Goal: Task Accomplishment & Management: Use online tool/utility

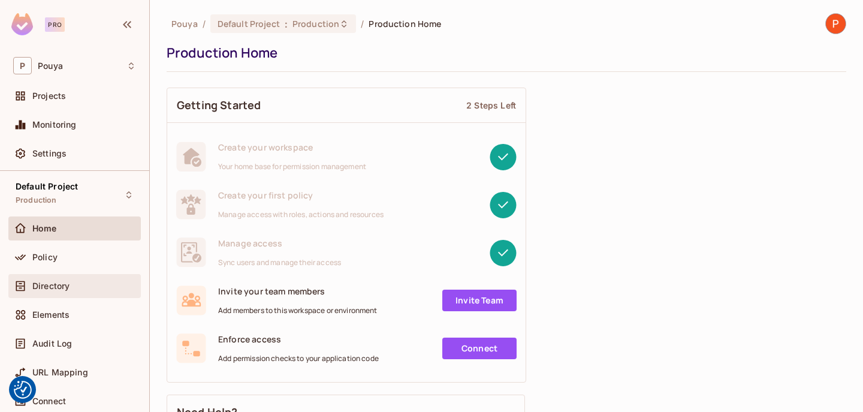
click at [61, 279] on div "Directory" at bounding box center [74, 286] width 123 height 14
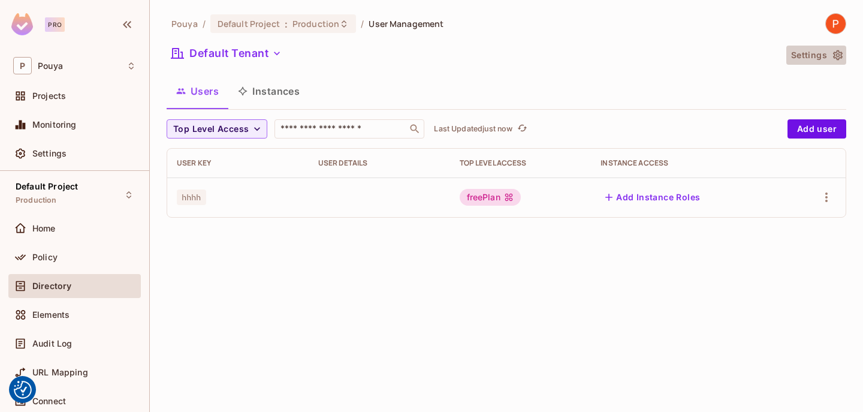
click at [808, 48] on button "Settings" at bounding box center [816, 55] width 60 height 19
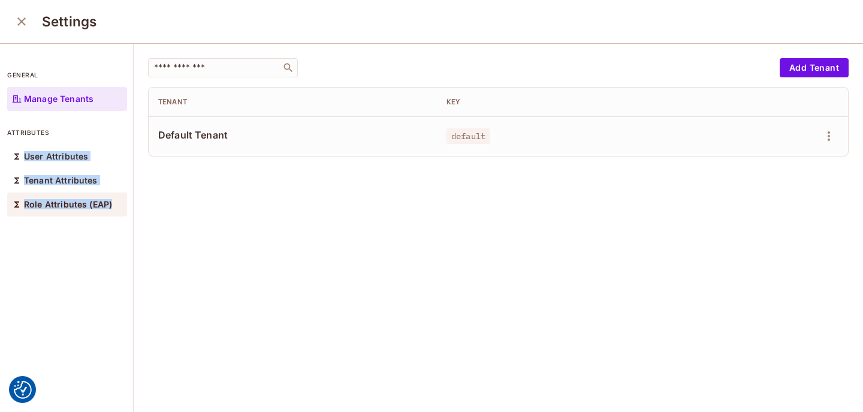
copy div "User Attributes Tenant Attributes Role Attributes (EAP)"
drag, startPoint x: 22, startPoint y: 148, endPoint x: 107, endPoint y: 213, distance: 107.3
click at [107, 213] on div "User Attributes Tenant Attributes Role Attributes (EAP)" at bounding box center [67, 180] width 120 height 72
click at [23, 27] on icon "close" at bounding box center [21, 21] width 14 height 14
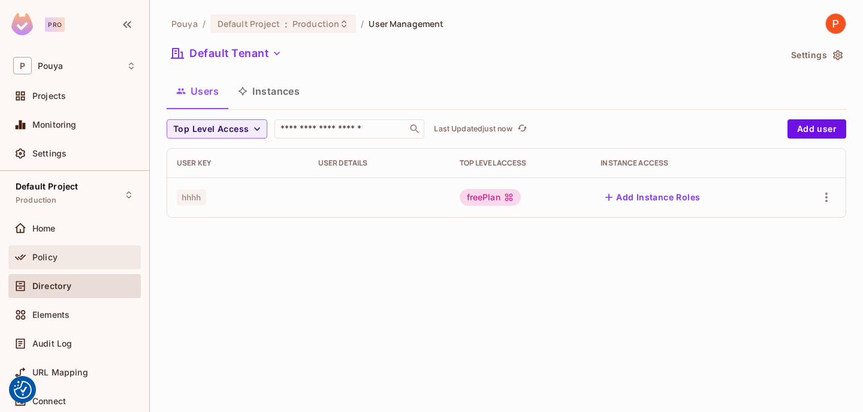
click at [77, 245] on div "Policy" at bounding box center [74, 257] width 132 height 24
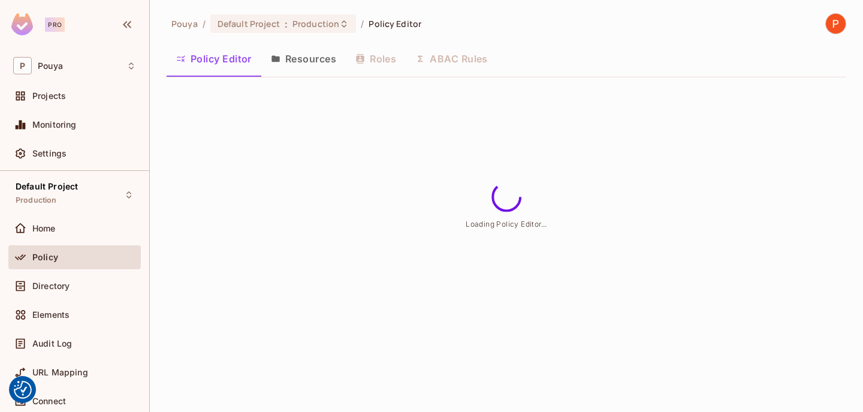
click at [368, 56] on div "Policy Editor Resources Roles ABAC Rules" at bounding box center [507, 59] width 680 height 30
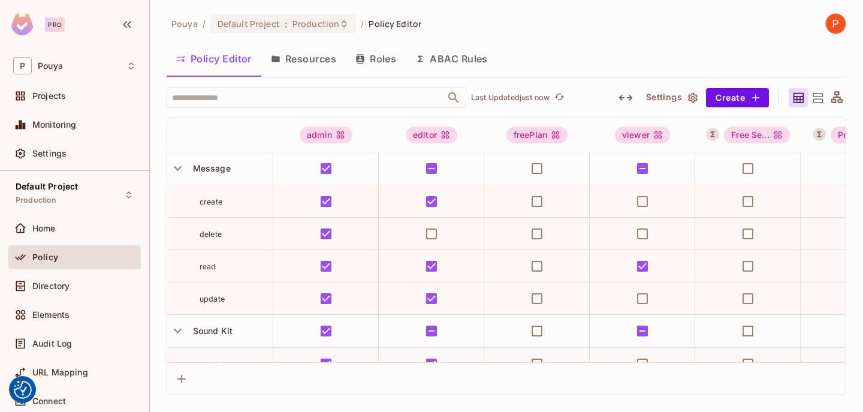
click at [368, 56] on button "Roles" at bounding box center [376, 59] width 60 height 30
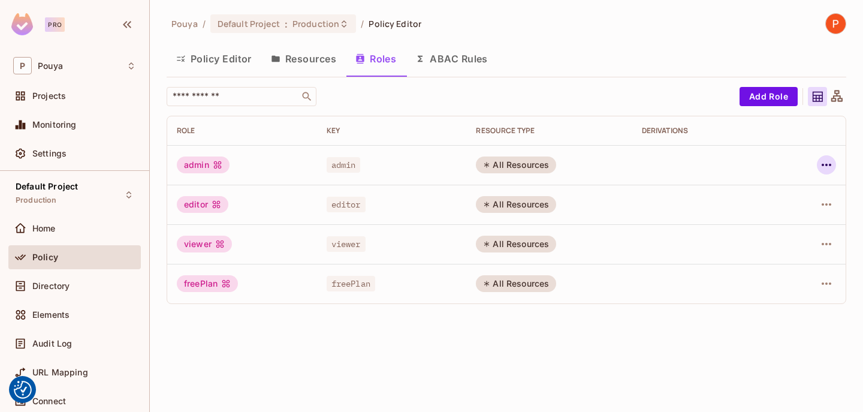
click at [826, 167] on icon "button" at bounding box center [826, 165] width 14 height 14
click at [741, 219] on icon at bounding box center [738, 219] width 14 height 14
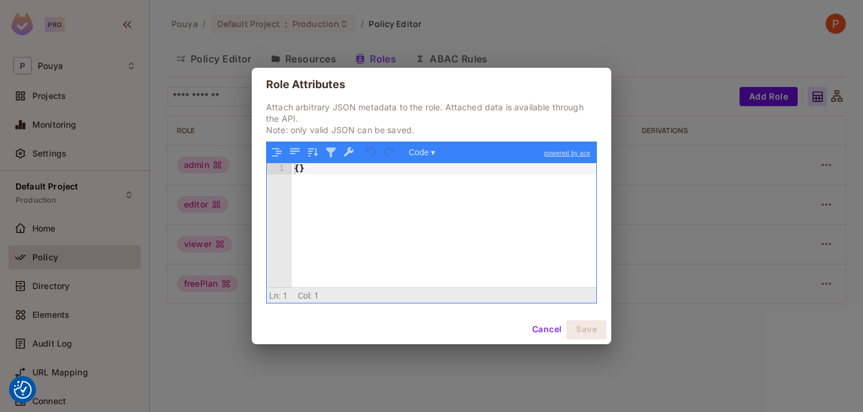
click at [537, 328] on button "Cancel" at bounding box center [546, 329] width 39 height 19
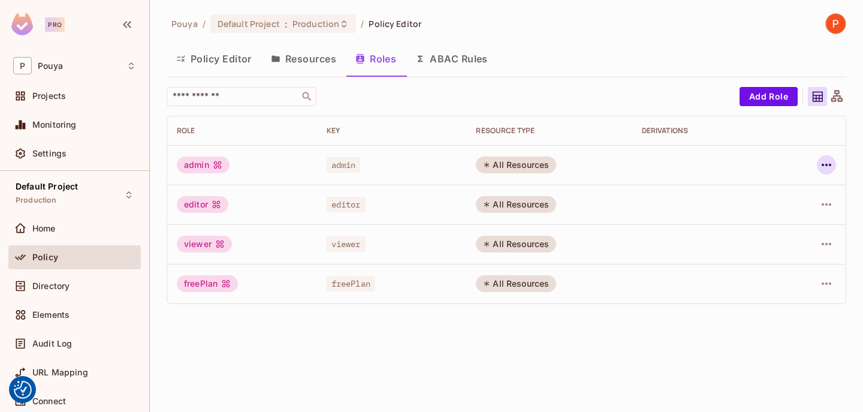
click at [829, 164] on icon "button" at bounding box center [827, 165] width 10 height 2
click at [782, 195] on div "Edit Role" at bounding box center [773, 192] width 36 height 12
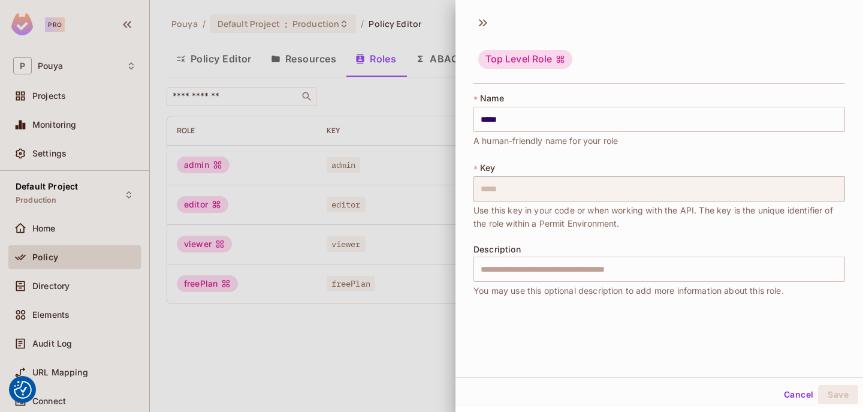
click at [387, 228] on div at bounding box center [431, 206] width 863 height 412
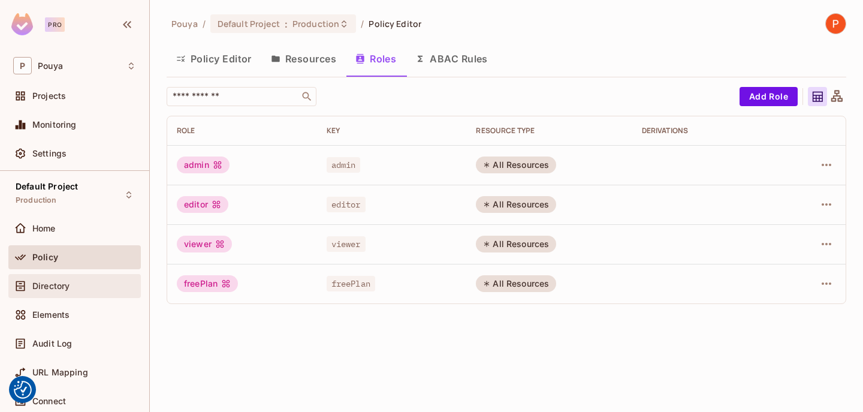
click at [67, 289] on span "Directory" at bounding box center [50, 286] width 37 height 10
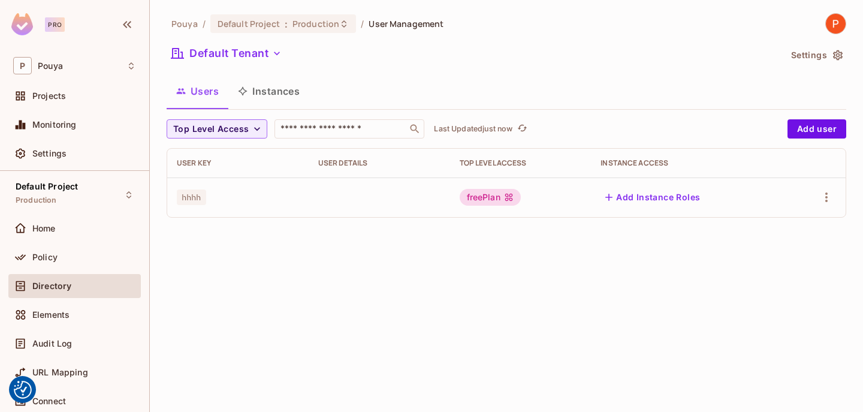
click at [813, 58] on button "Settings" at bounding box center [816, 55] width 60 height 19
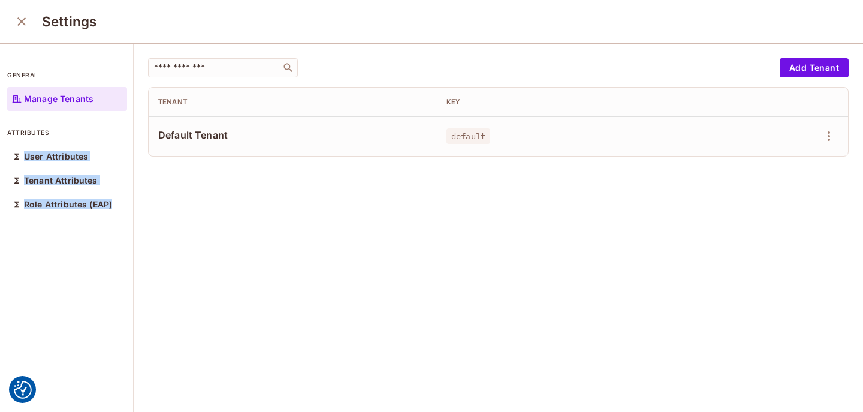
copy div "User Attributes Tenant Attributes Role Attributes (EAP)"
drag, startPoint x: 20, startPoint y: 149, endPoint x: 134, endPoint y: 216, distance: 131.6
click at [134, 216] on div "general Manage Tenants attributes User Attributes Tenant Attributes Role Attrib…" at bounding box center [431, 228] width 863 height 369
click at [345, 258] on div "​ Add Tenant Tenant Key Default Tenant default" at bounding box center [498, 228] width 729 height 369
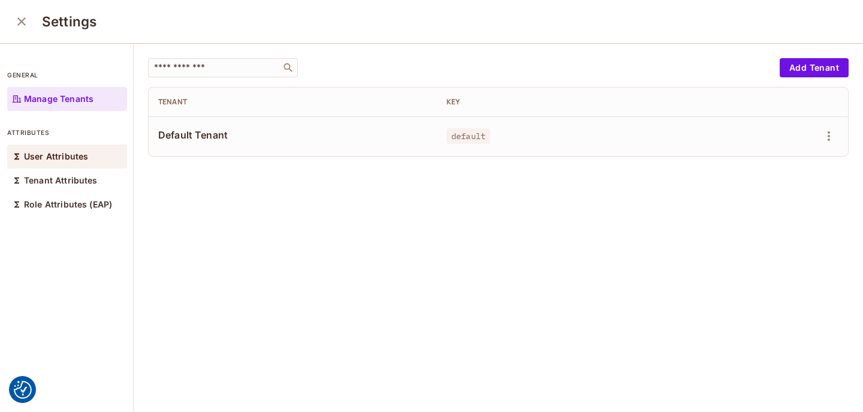
click at [95, 164] on div "User Attributes" at bounding box center [67, 156] width 120 height 24
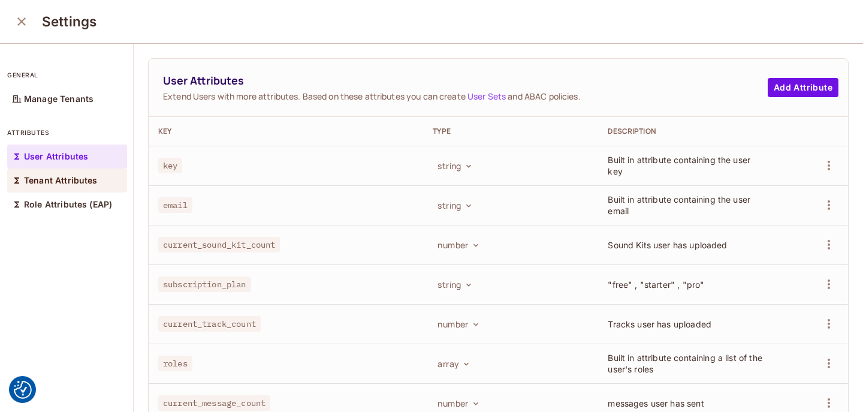
click at [96, 177] on div "Tenant Attributes" at bounding box center [67, 180] width 120 height 24
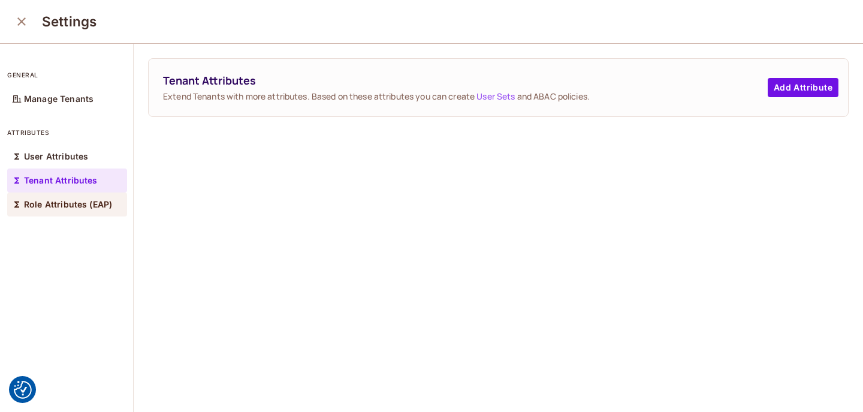
click at [91, 200] on p "Role Attributes (EAP)" at bounding box center [68, 205] width 88 height 10
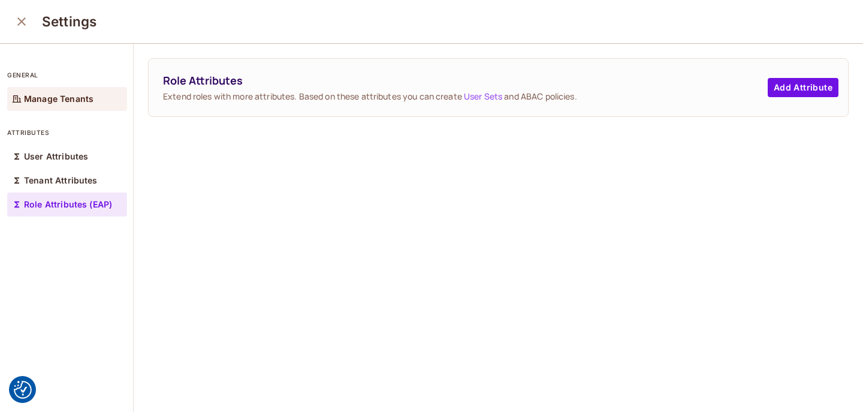
click at [90, 98] on p "Manage Tenants" at bounding box center [59, 99] width 70 height 10
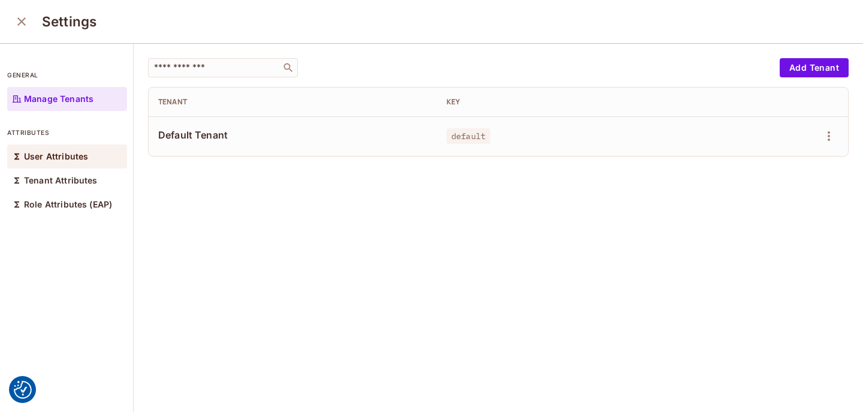
click at [108, 158] on div "User Attributes" at bounding box center [67, 156] width 120 height 24
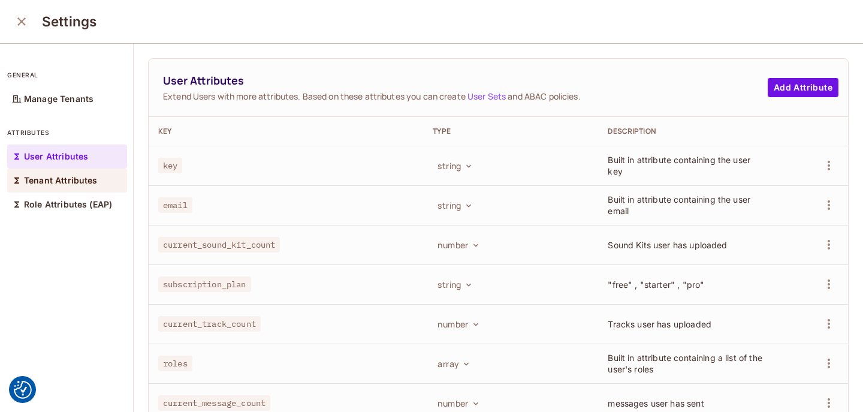
click at [99, 179] on div "Tenant Attributes" at bounding box center [67, 180] width 120 height 24
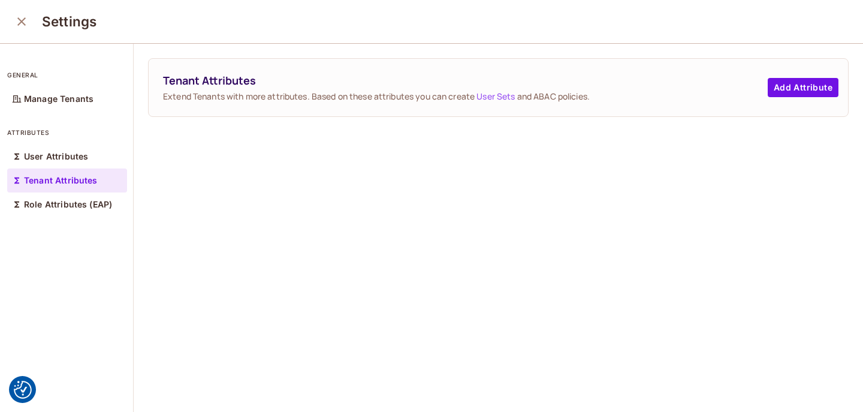
click at [95, 191] on div "Tenant Attributes" at bounding box center [67, 180] width 120 height 24
click at [92, 198] on div "Role Attributes (EAP)" at bounding box center [67, 204] width 120 height 24
click at [85, 179] on p "Tenant Attributes" at bounding box center [61, 181] width 74 height 10
click at [76, 152] on p "User Attributes" at bounding box center [56, 157] width 64 height 10
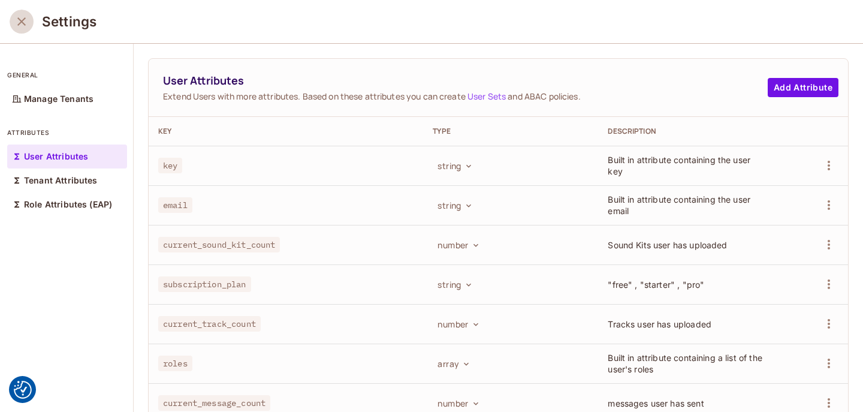
click at [22, 22] on icon "close" at bounding box center [21, 21] width 8 height 8
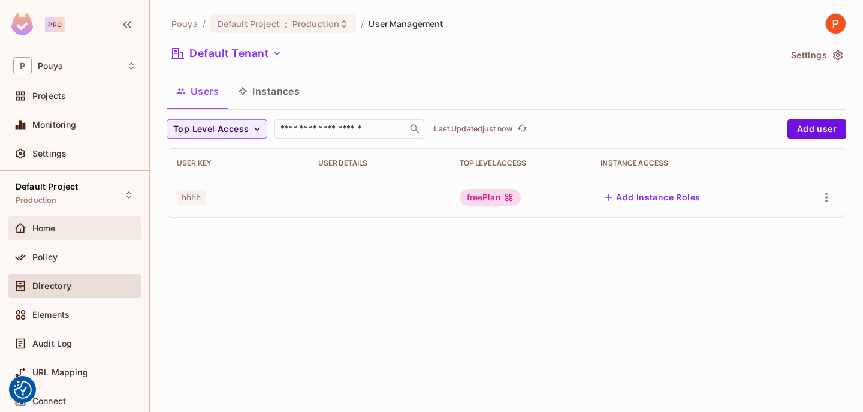
click at [77, 225] on div "Home" at bounding box center [84, 229] width 104 height 10
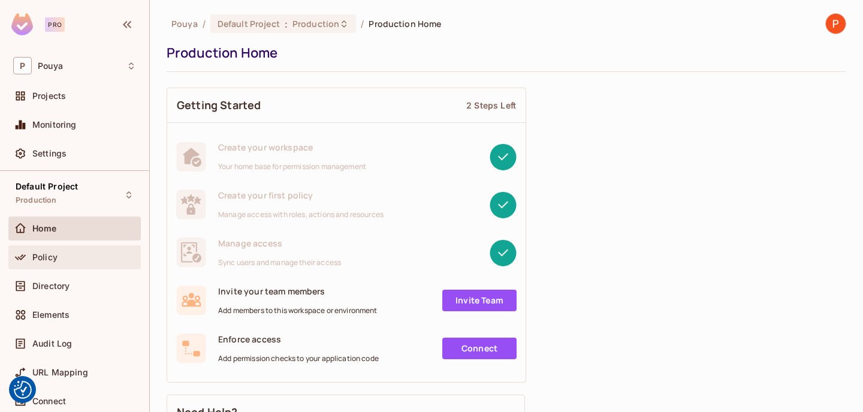
click at [73, 249] on div "Policy" at bounding box center [74, 257] width 132 height 24
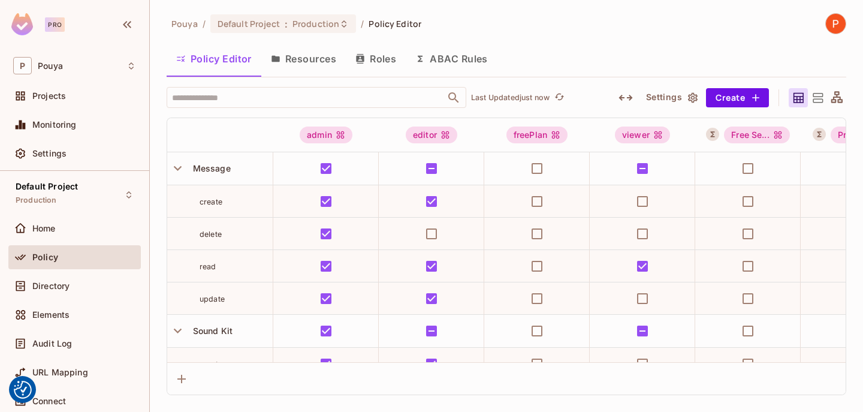
click at [479, 64] on button "ABAC Rules" at bounding box center [452, 59] width 92 height 30
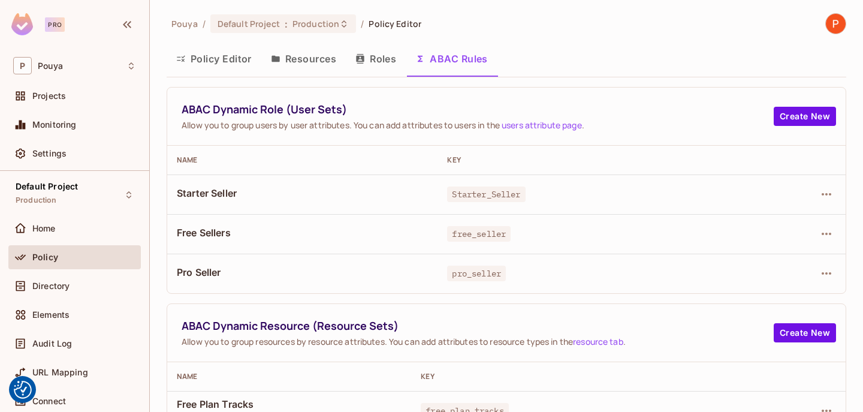
scroll to position [98, 0]
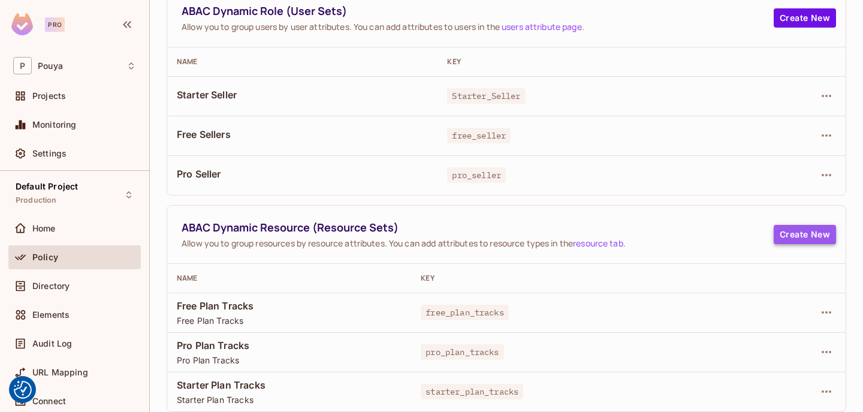
click at [814, 239] on button "Create New" at bounding box center [805, 234] width 62 height 19
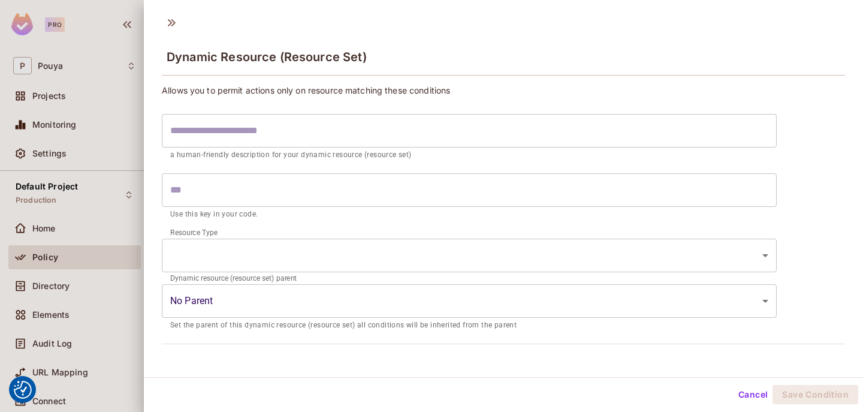
scroll to position [2, 0]
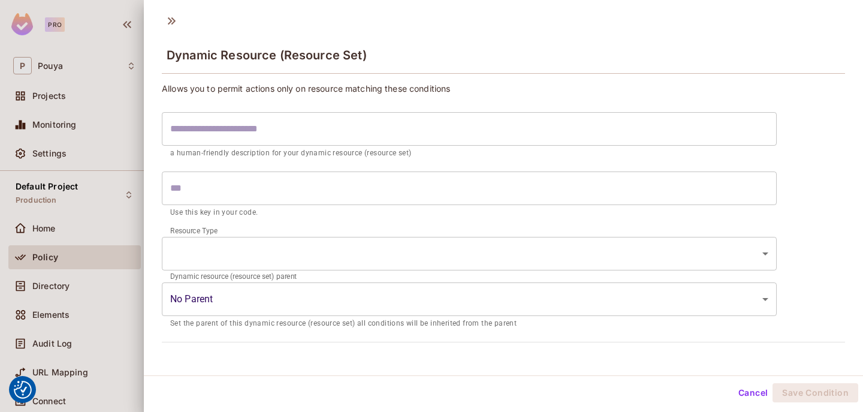
click at [538, 283] on body "We use cookies to enhance your browsing experience, serve personalized ads or c…" at bounding box center [431, 206] width 863 height 412
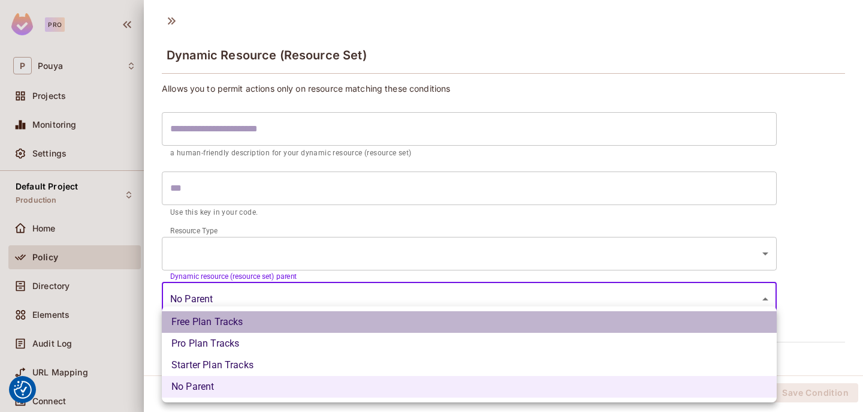
click at [471, 323] on li "Free Plan Tracks" at bounding box center [469, 322] width 615 height 22
type input "**********"
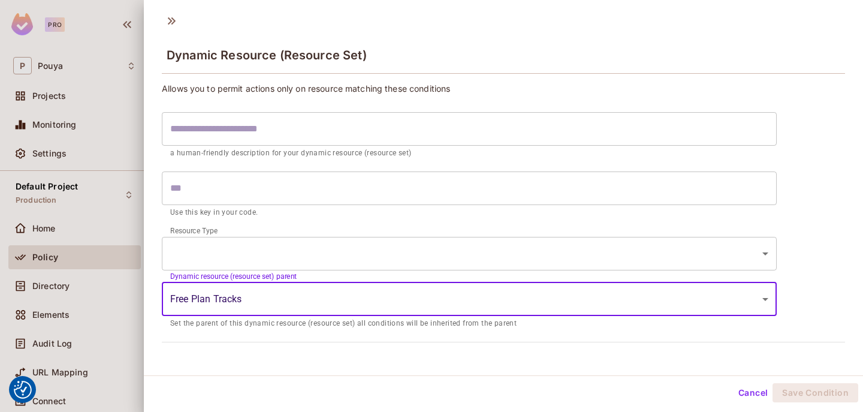
click at [466, 258] on body "We use cookies to enhance your browsing experience, serve personalized ads or c…" at bounding box center [431, 206] width 863 height 412
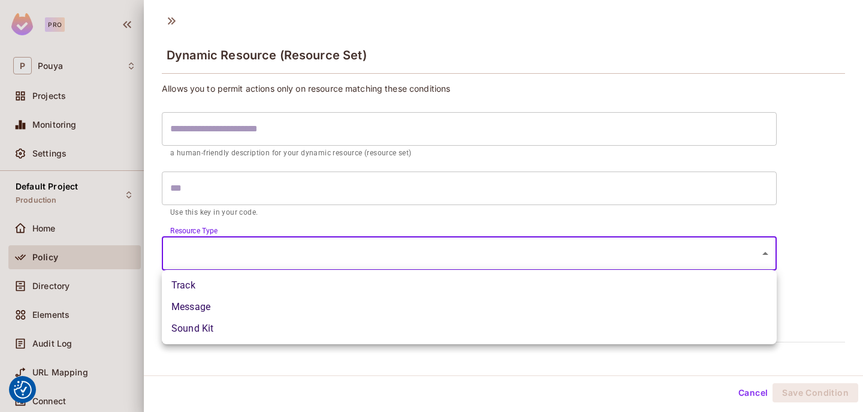
click at [452, 286] on li "Track" at bounding box center [469, 285] width 615 height 22
type input "*****"
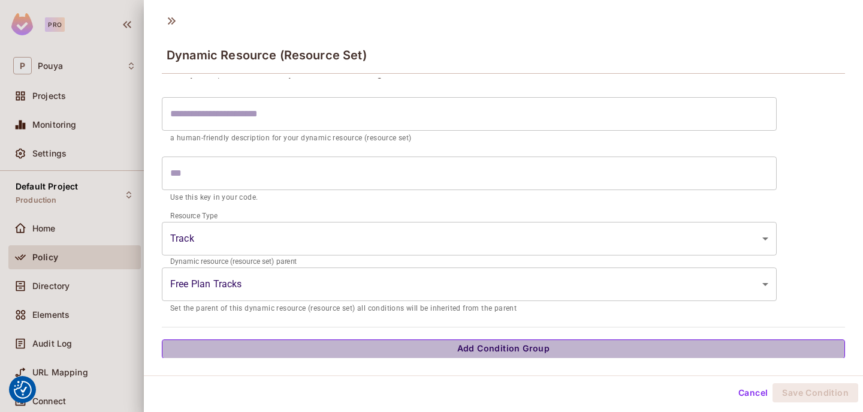
click at [433, 342] on button "Add Condition Group" at bounding box center [503, 348] width 683 height 19
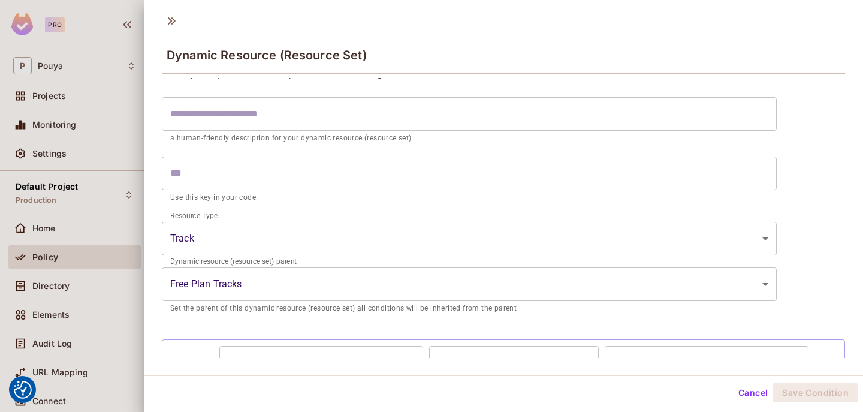
scroll to position [95, 0]
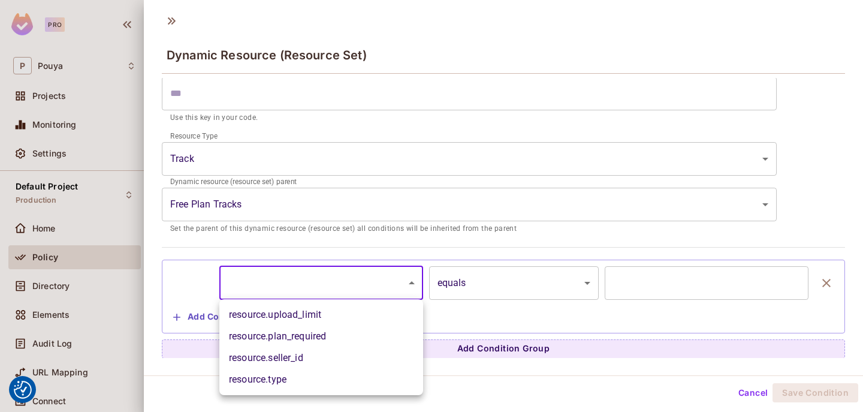
click at [349, 278] on body "We use cookies to enhance your browsing experience, serve personalized ads or c…" at bounding box center [431, 206] width 863 height 412
click at [73, 218] on div at bounding box center [431, 206] width 863 height 412
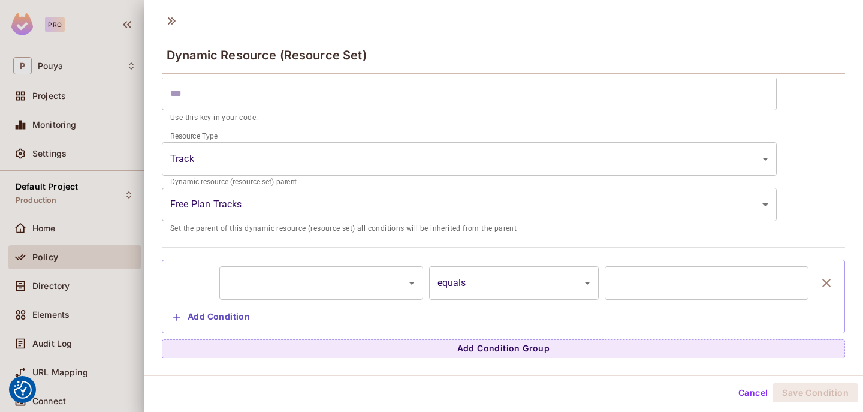
click at [88, 212] on div at bounding box center [431, 206] width 863 height 412
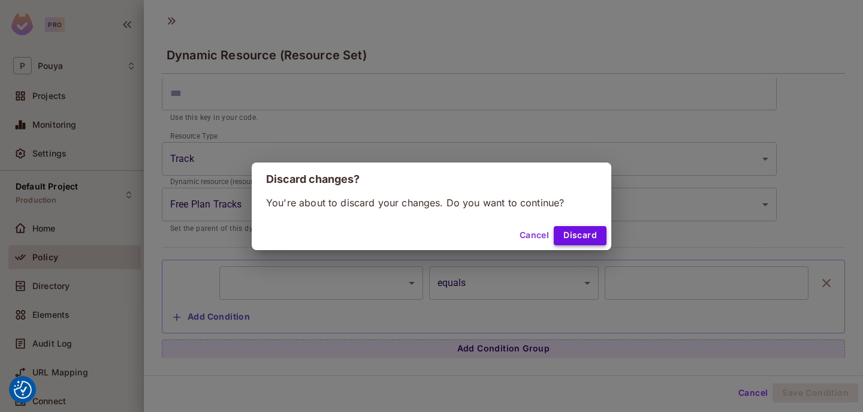
click at [572, 235] on button "Discard" at bounding box center [580, 235] width 53 height 19
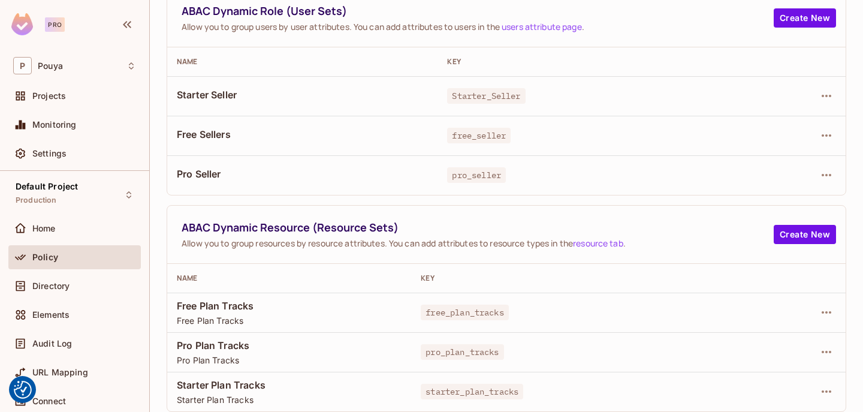
scroll to position [0, 0]
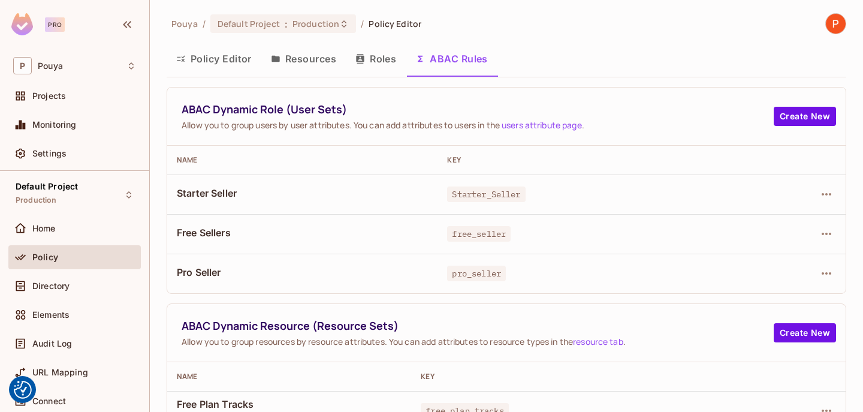
click at [313, 54] on button "Resources" at bounding box center [303, 59] width 84 height 30
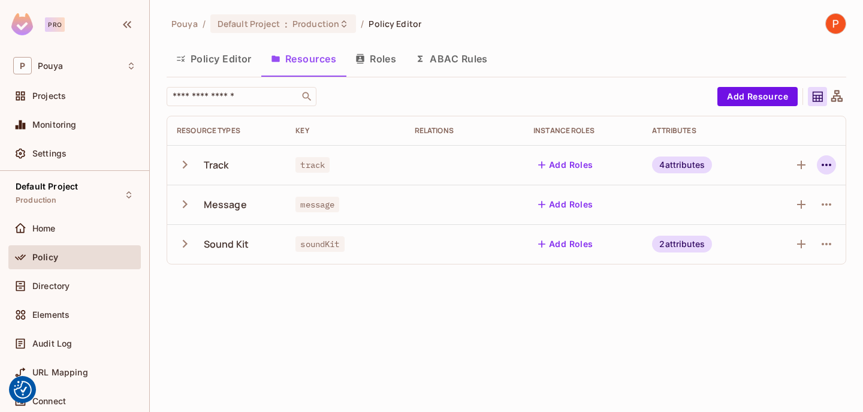
click at [819, 158] on icon "button" at bounding box center [826, 165] width 14 height 14
click at [786, 207] on div "Edit Resource" at bounding box center [774, 212] width 56 height 12
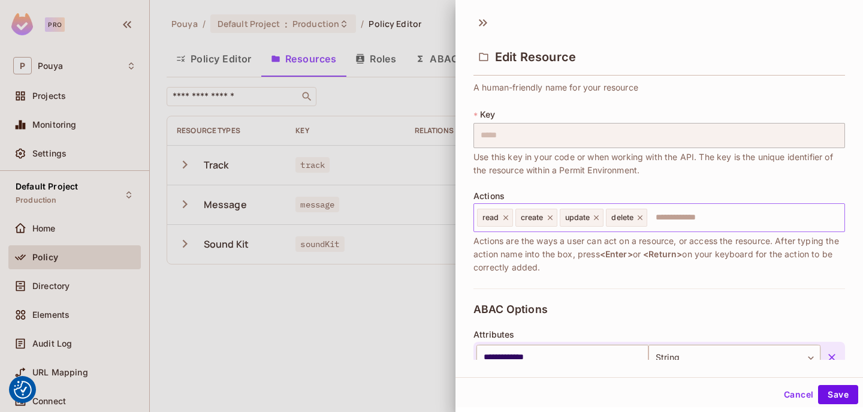
scroll to position [228, 0]
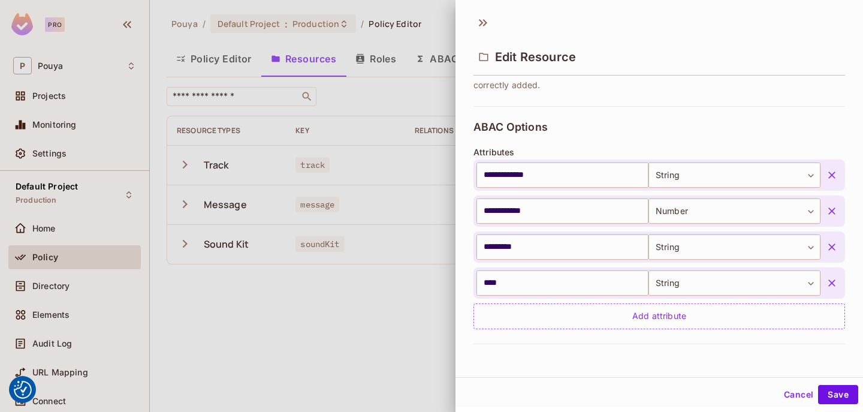
click at [792, 389] on button "Cancel" at bounding box center [798, 394] width 39 height 19
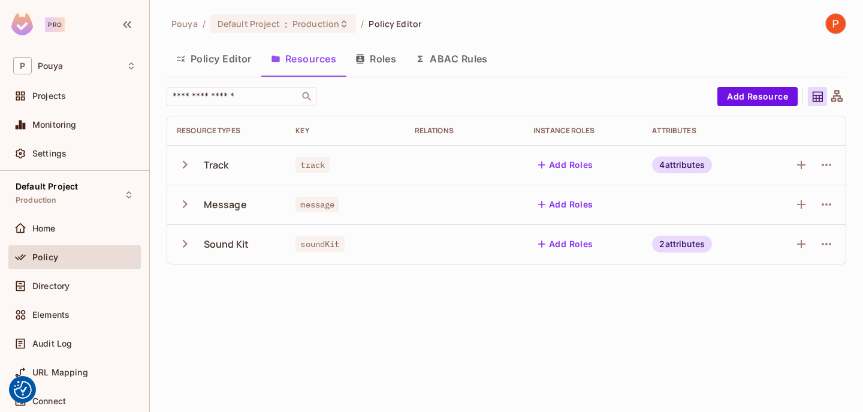
drag, startPoint x: 439, startPoint y: 58, endPoint x: 548, endPoint y: 56, distance: 109.7
click at [439, 58] on button "ABAC Rules" at bounding box center [452, 59] width 92 height 30
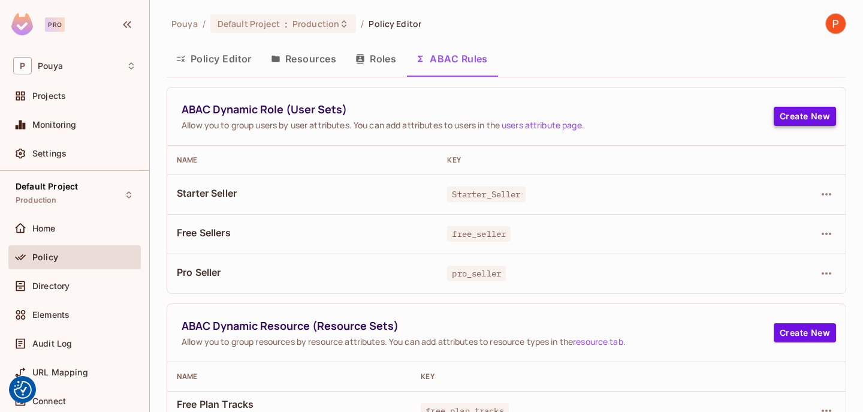
click at [812, 111] on button "Create New" at bounding box center [805, 116] width 62 height 19
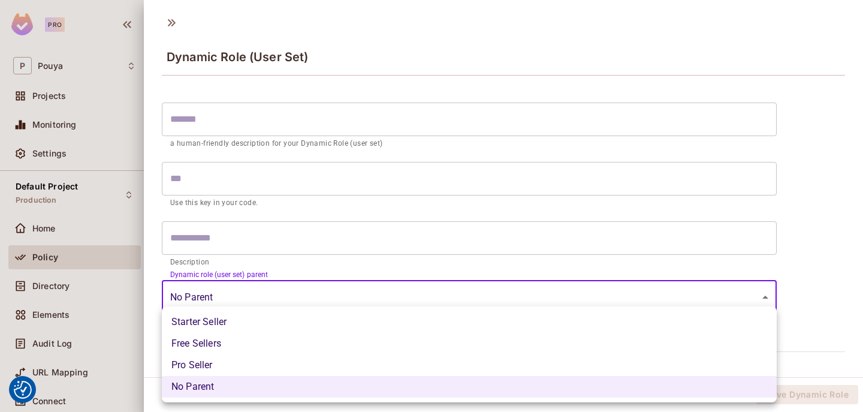
click at [416, 309] on body "We use cookies to enhance your browsing experience, serve personalized ads or c…" at bounding box center [431, 206] width 863 height 412
click at [374, 331] on li "Starter Seller" at bounding box center [469, 322] width 615 height 22
type input "**********"
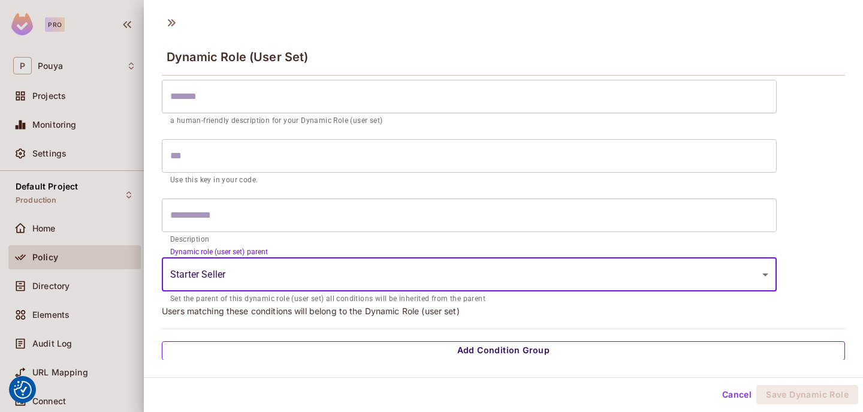
click at [395, 346] on button "Add Condition Group" at bounding box center [503, 350] width 683 height 19
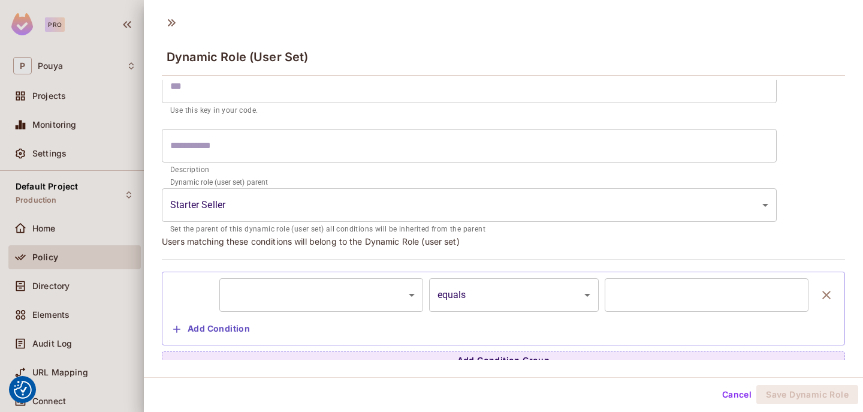
scroll to position [102, 0]
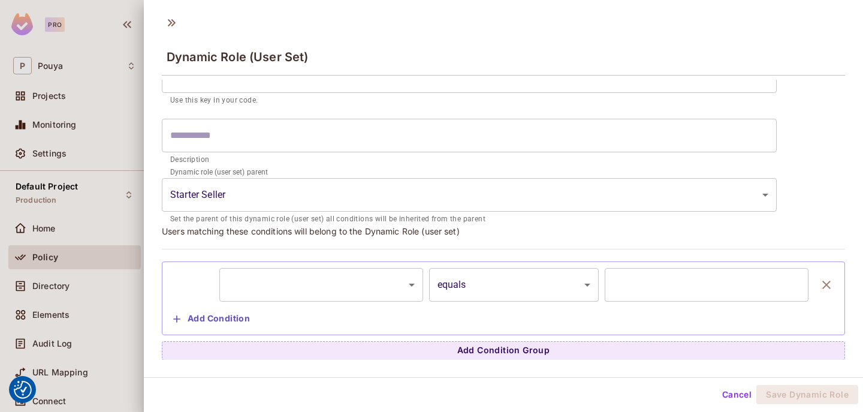
click at [482, 278] on body "We use cookies to enhance your browsing experience, serve personalized ads or c…" at bounding box center [431, 206] width 863 height 412
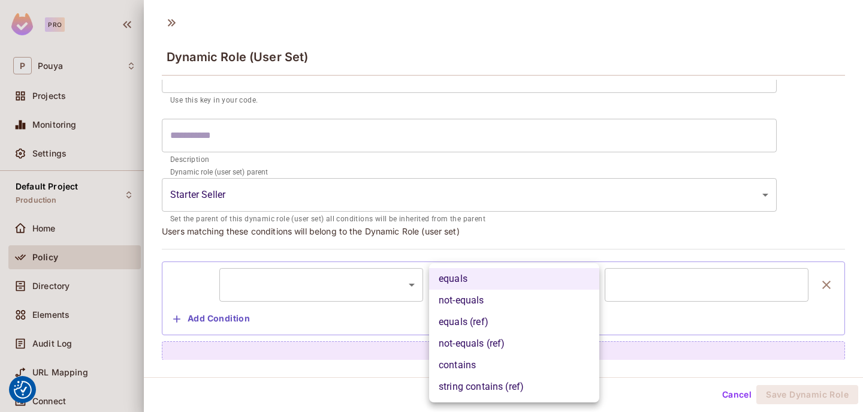
click at [482, 323] on li "equals (ref)" at bounding box center [514, 322] width 170 height 22
type input "**********"
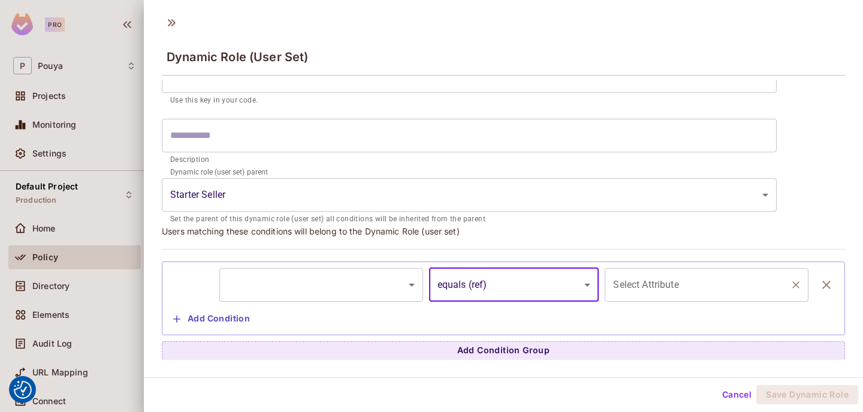
click at [642, 298] on div "Select Attribute" at bounding box center [707, 285] width 204 height 34
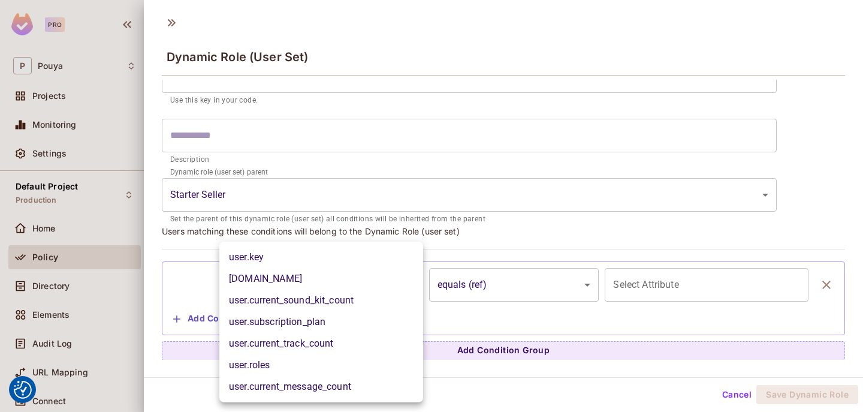
click at [370, 288] on body "We use cookies to enhance your browsing experience, serve personalized ads or c…" at bounding box center [431, 206] width 863 height 412
click at [365, 255] on li "user.key" at bounding box center [321, 257] width 204 height 22
type input "********"
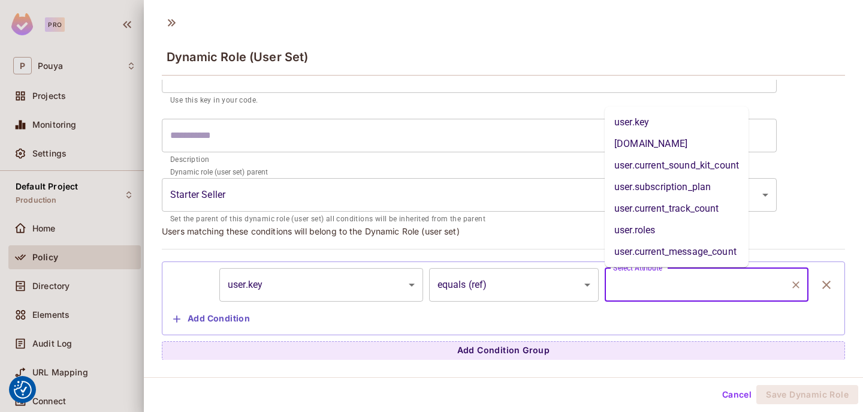
click at [687, 286] on input "Select Attribute" at bounding box center [697, 284] width 175 height 23
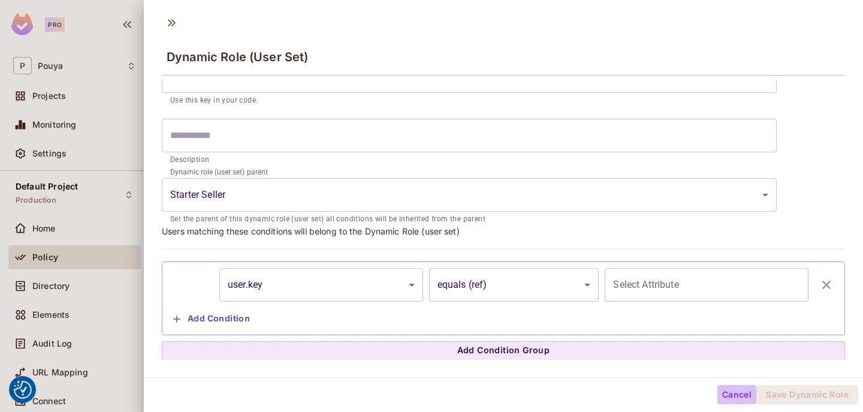
click at [726, 395] on button "Cancel" at bounding box center [736, 394] width 39 height 19
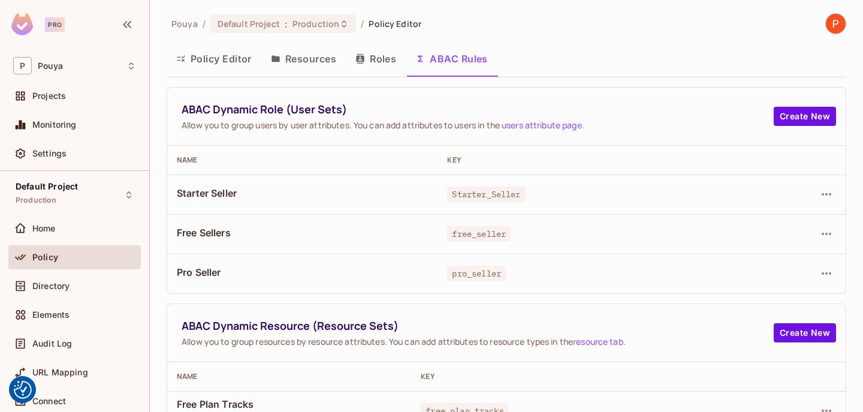
scroll to position [98, 0]
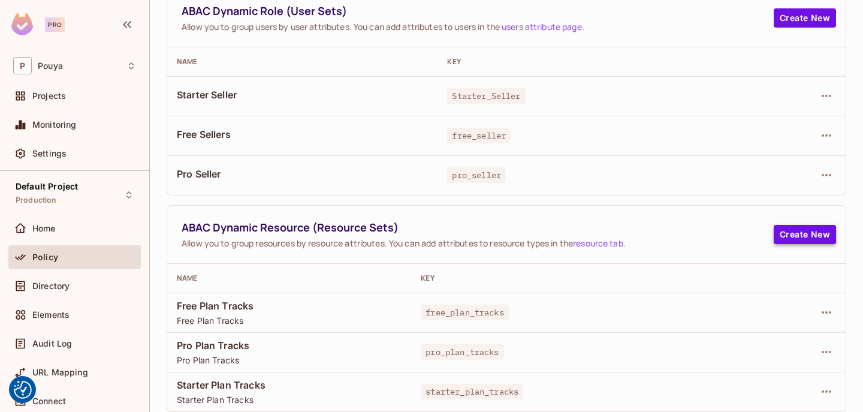
click at [787, 234] on button "Create New" at bounding box center [805, 234] width 62 height 19
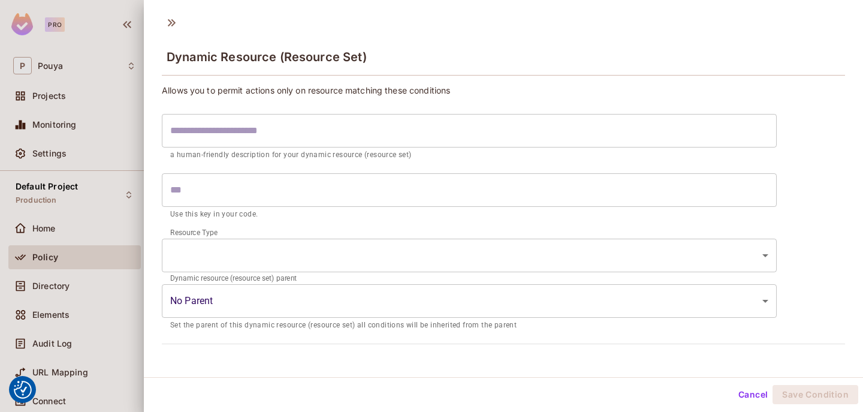
scroll to position [2, 0]
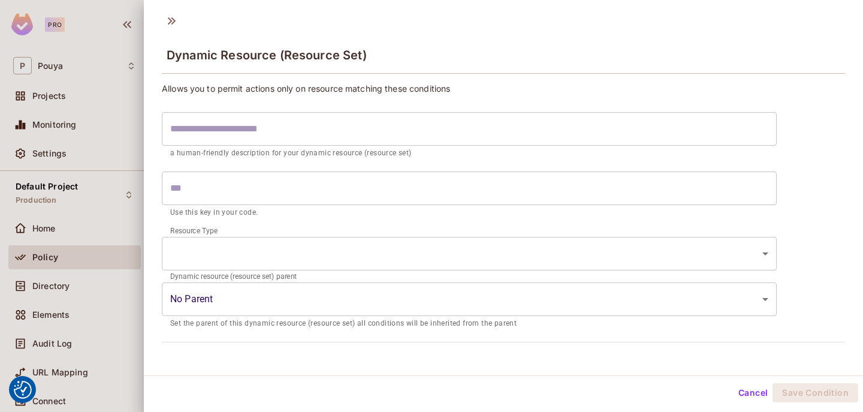
click at [485, 285] on body "We use cookies to enhance your browsing experience, serve personalized ads or c…" at bounding box center [431, 206] width 863 height 412
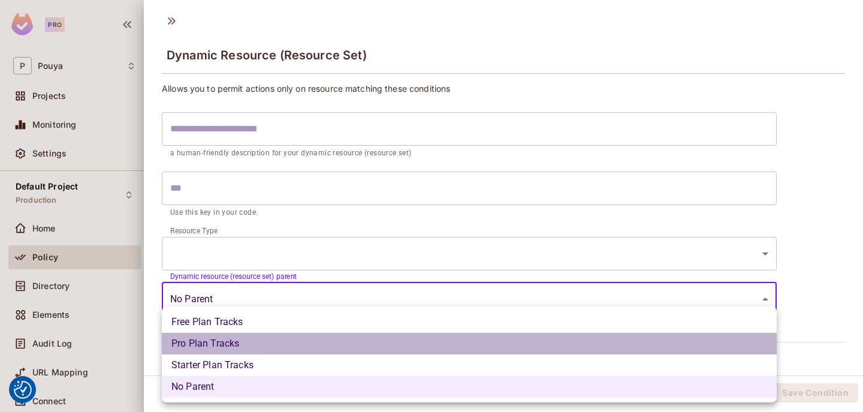
click at [413, 334] on li "Pro Plan Tracks" at bounding box center [469, 344] width 615 height 22
type input "**********"
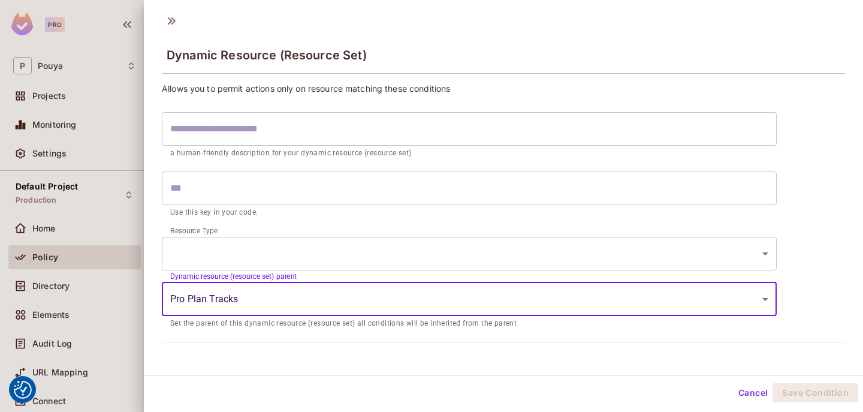
click at [419, 231] on div "Resource Type ​ ​" at bounding box center [469, 254] width 615 height 46
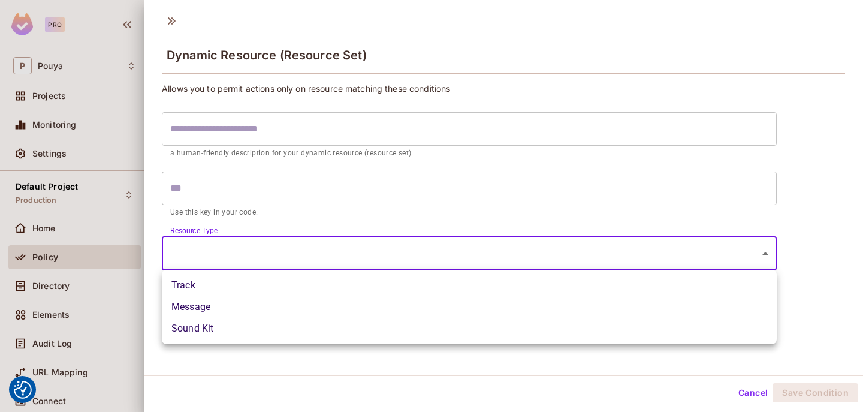
click at [415, 255] on body "We use cookies to enhance your browsing experience, serve personalized ads or c…" at bounding box center [431, 206] width 863 height 412
click at [400, 285] on li "Track" at bounding box center [469, 285] width 615 height 22
type input "*****"
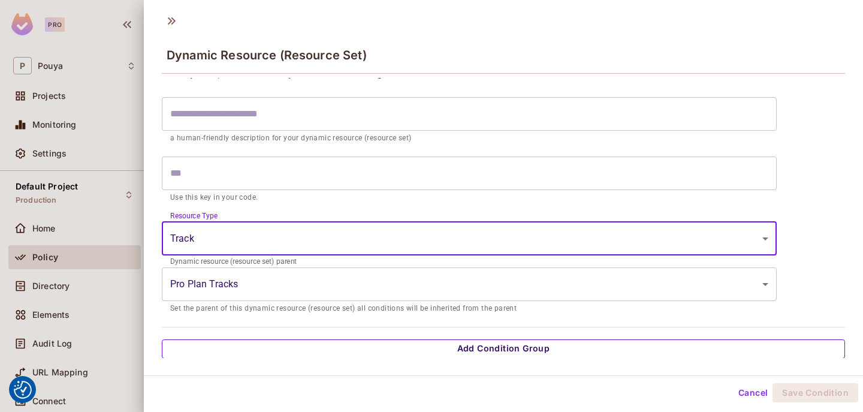
click at [402, 339] on button "Add Condition Group" at bounding box center [503, 348] width 683 height 19
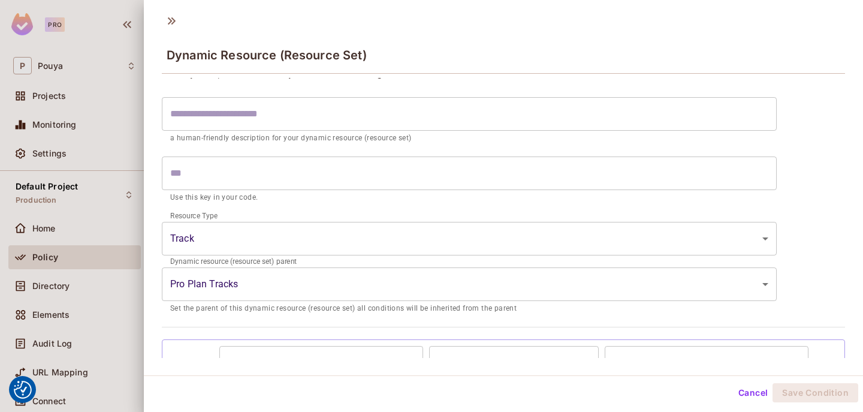
scroll to position [95, 0]
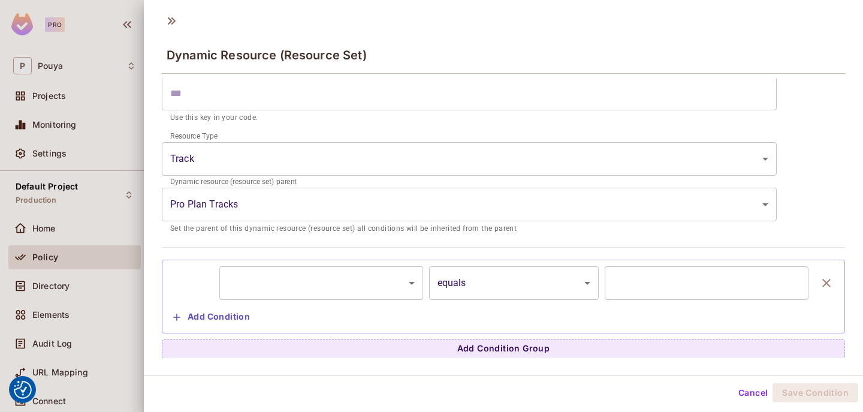
click at [484, 278] on body "We use cookies to enhance your browsing experience, serve personalized ads or c…" at bounding box center [431, 206] width 863 height 412
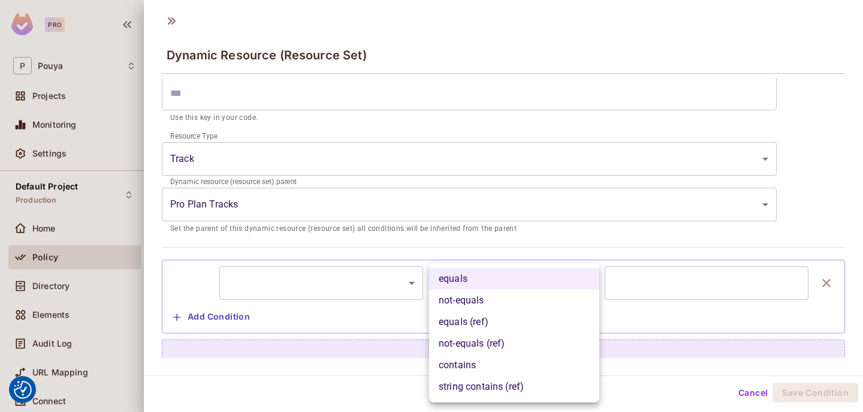
click at [485, 341] on li "not-equals (ref)" at bounding box center [514, 344] width 170 height 22
type input "**********"
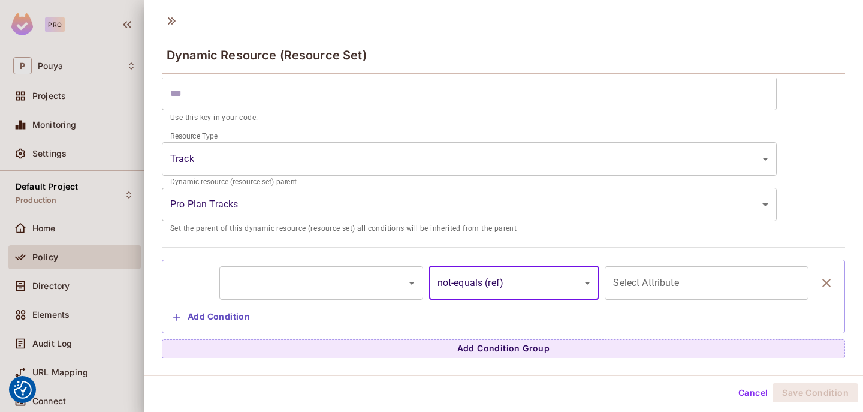
click at [375, 282] on body "We use cookies to enhance your browsing experience, serve personalized ads or c…" at bounding box center [431, 206] width 863 height 412
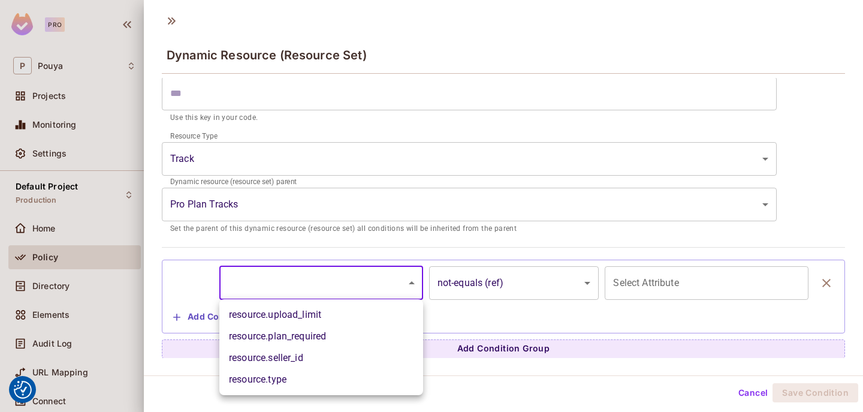
click at [627, 286] on div at bounding box center [431, 206] width 863 height 412
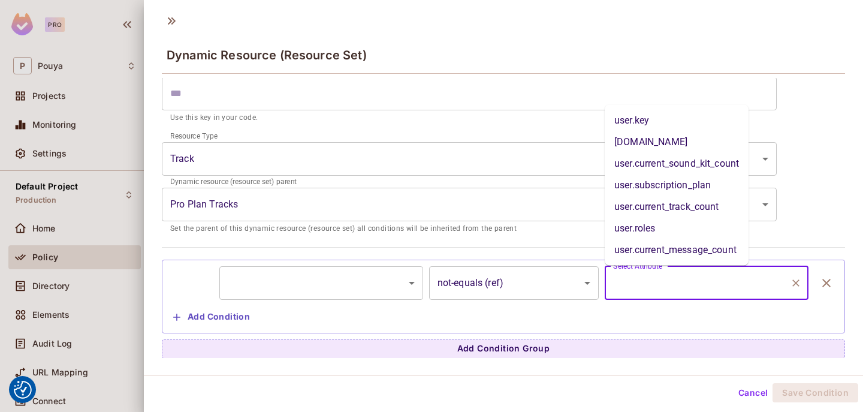
click at [627, 286] on input "Select Attribute" at bounding box center [697, 282] width 175 height 23
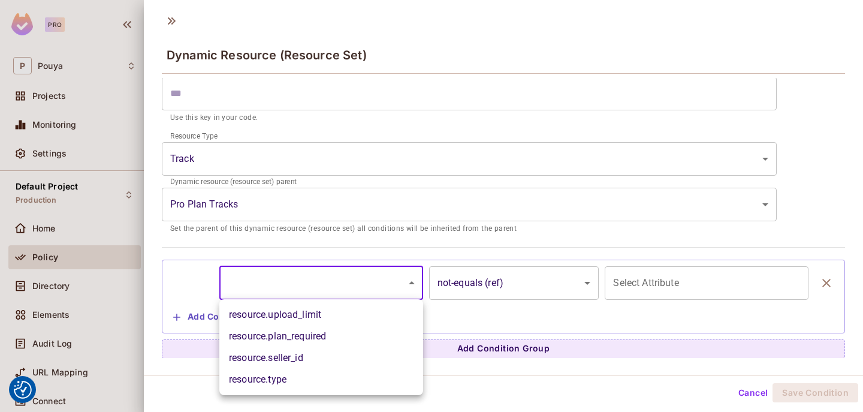
click at [319, 295] on body "We use cookies to enhance your browsing experience, serve personalized ads or c…" at bounding box center [431, 206] width 863 height 412
click at [749, 393] on div at bounding box center [431, 206] width 863 height 412
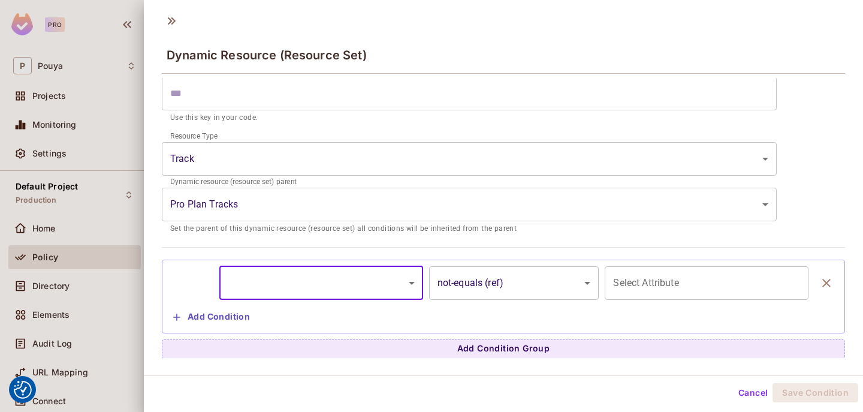
click at [752, 392] on button "Cancel" at bounding box center [752, 392] width 39 height 19
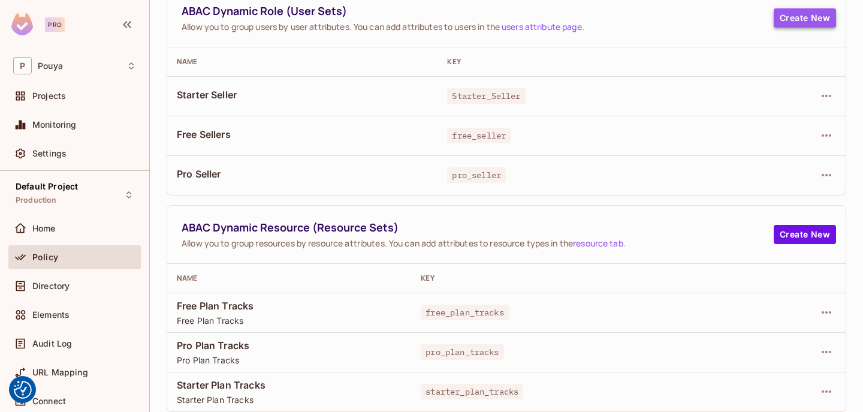
click at [789, 18] on button "Create New" at bounding box center [805, 17] width 62 height 19
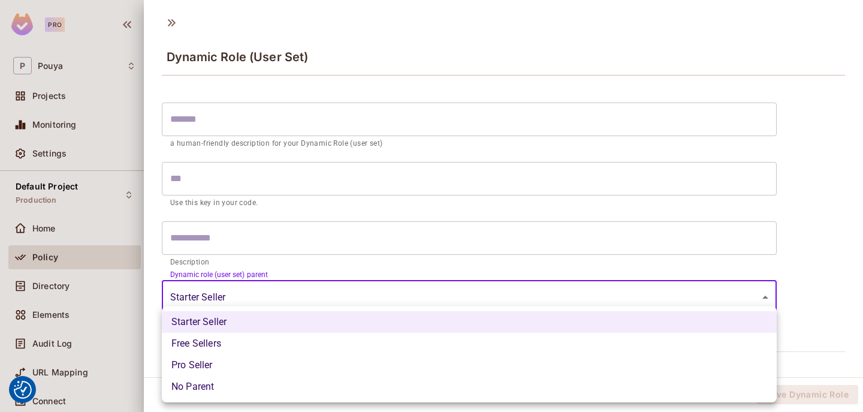
click at [443, 292] on body "We use cookies to enhance your browsing experience, serve personalized ads or c…" at bounding box center [431, 206] width 863 height 412
click at [421, 330] on li "Starter Seller" at bounding box center [469, 322] width 615 height 22
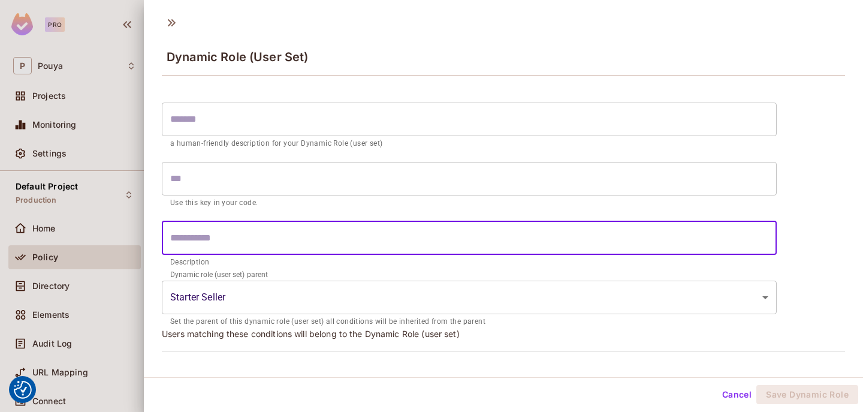
click at [437, 227] on input "text" at bounding box center [469, 238] width 615 height 34
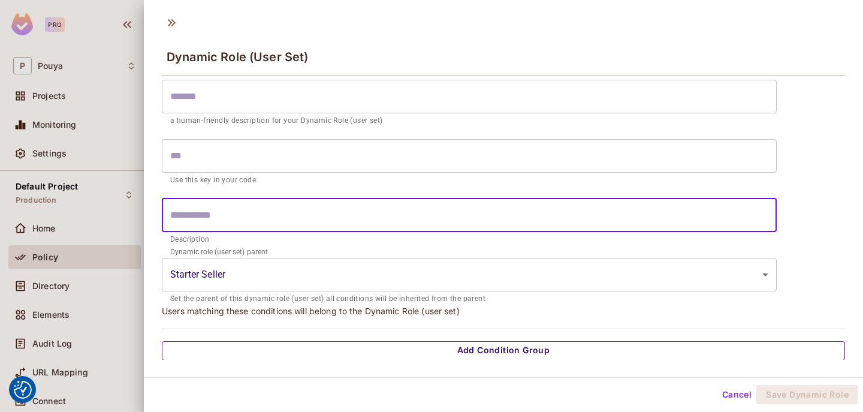
click at [454, 342] on button "Add Condition Group" at bounding box center [503, 350] width 683 height 19
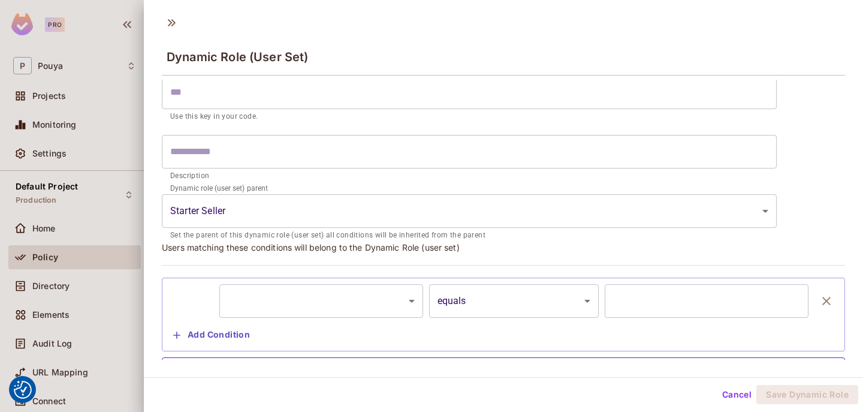
scroll to position [102, 0]
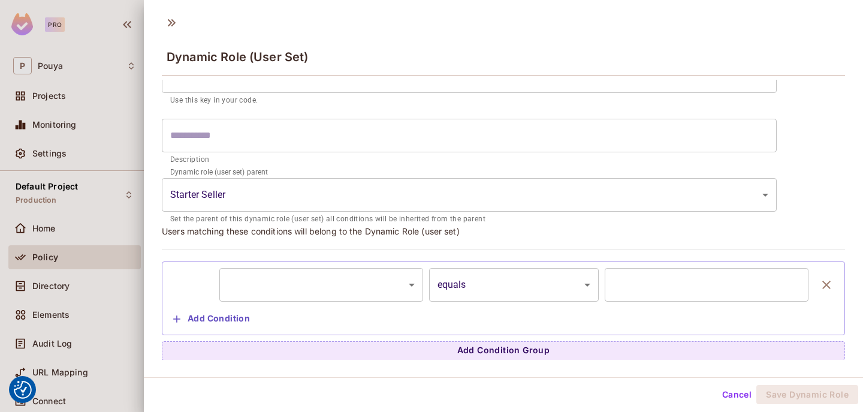
click at [494, 289] on body "We use cookies to enhance your browsing experience, serve personalized ads or c…" at bounding box center [431, 206] width 863 height 412
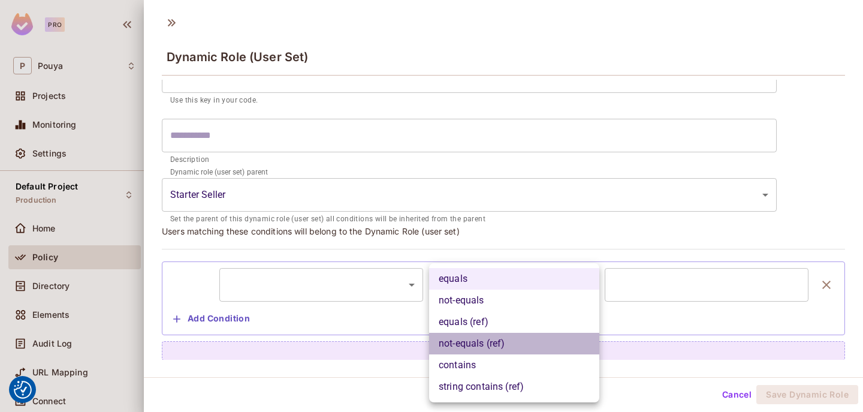
click at [496, 340] on li "not-equals (ref)" at bounding box center [514, 344] width 170 height 22
type input "**********"
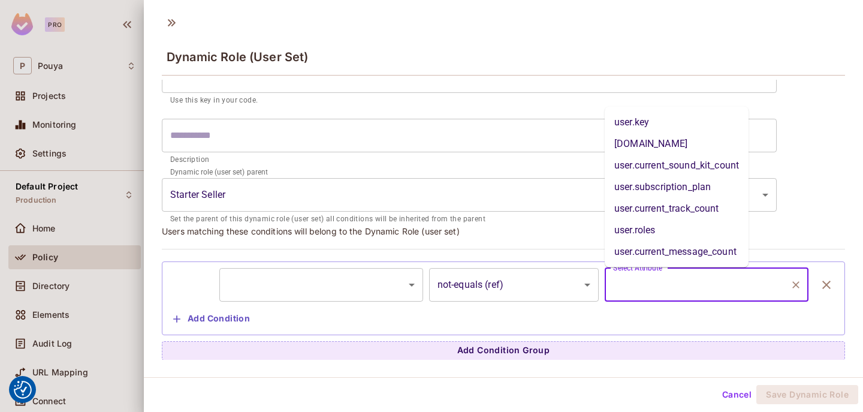
click at [664, 290] on input "Select Attribute" at bounding box center [697, 284] width 175 height 23
click at [348, 286] on body "We use cookies to enhance your browsing experience, serve personalized ads or c…" at bounding box center [431, 206] width 863 height 412
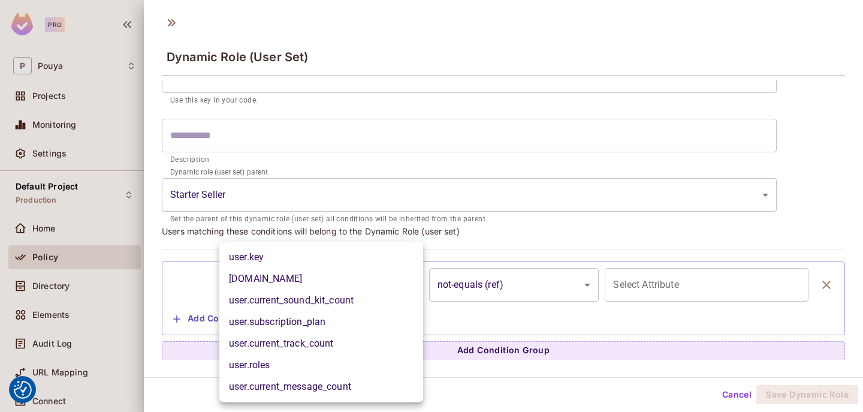
click at [496, 133] on div at bounding box center [431, 206] width 863 height 412
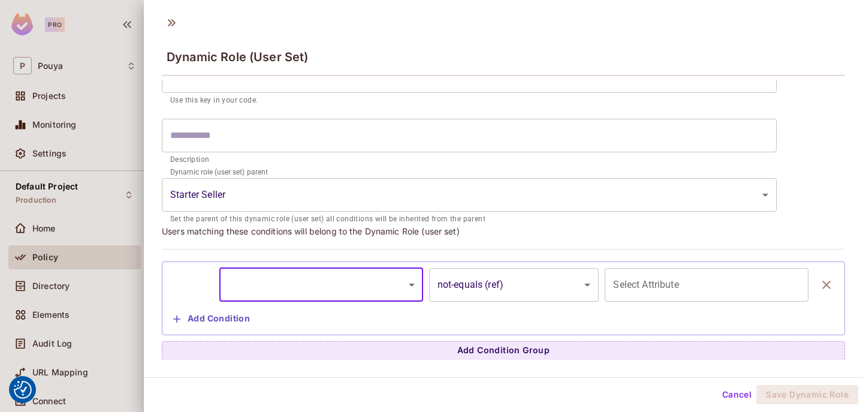
scroll to position [2, 0]
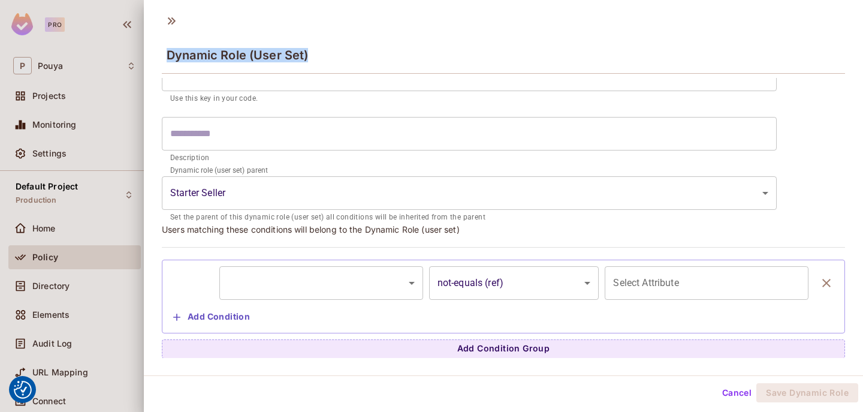
drag, startPoint x: 168, startPoint y: 50, endPoint x: 364, endPoint y: 50, distance: 196.5
click at [364, 50] on div "Dynamic Role (User Set)" at bounding box center [503, 54] width 683 height 39
click at [235, 50] on span "Dynamic Role (User Set)" at bounding box center [237, 55] width 141 height 14
drag, startPoint x: 253, startPoint y: 55, endPoint x: 342, endPoint y: 55, distance: 88.7
click at [342, 55] on div "Dynamic Role (User Set)" at bounding box center [503, 54] width 683 height 39
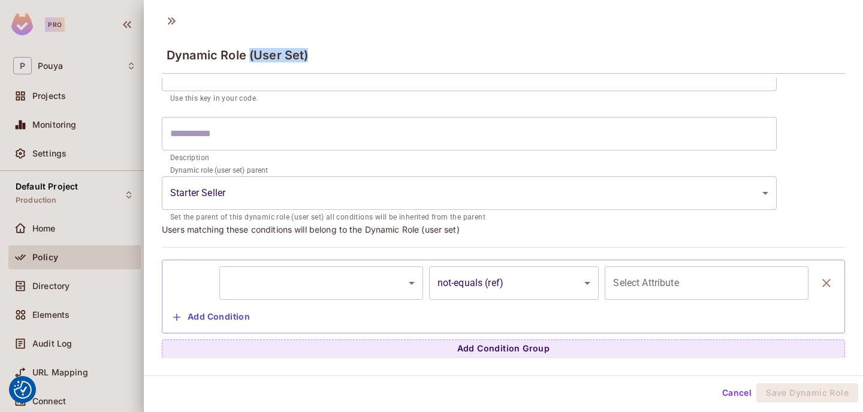
click at [342, 55] on div "Dynamic Role (User Set)" at bounding box center [503, 54] width 683 height 39
click at [355, 280] on body "We use cookies to enhance your browsing experience, serve personalized ads or c…" at bounding box center [431, 206] width 863 height 412
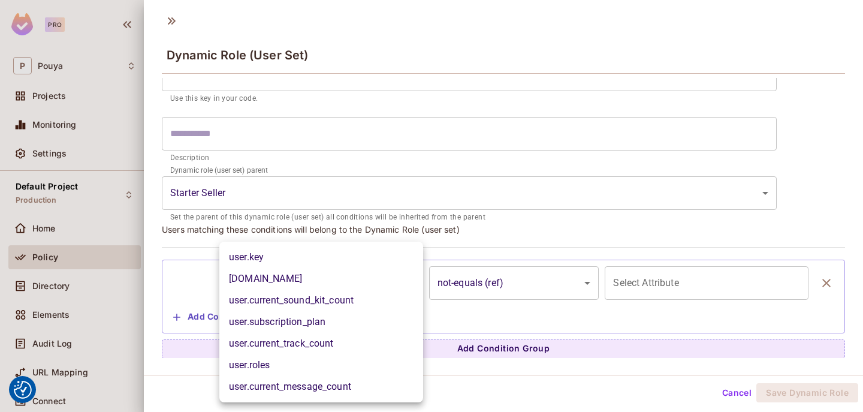
click at [351, 304] on li "user.current_sound_kit_count" at bounding box center [321, 300] width 204 height 22
type input "**********"
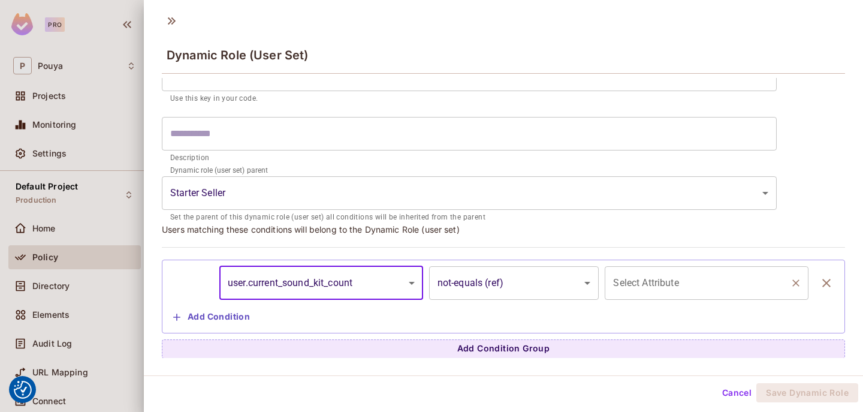
click at [665, 283] on input "Select Attribute" at bounding box center [697, 282] width 175 height 23
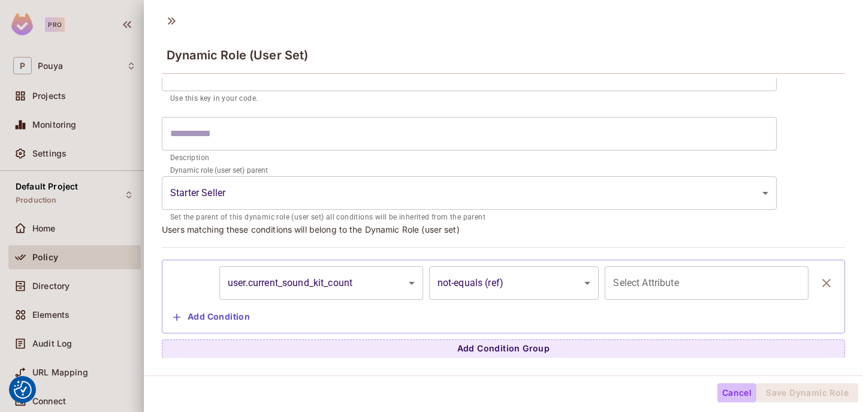
click at [735, 394] on button "Cancel" at bounding box center [736, 392] width 39 height 19
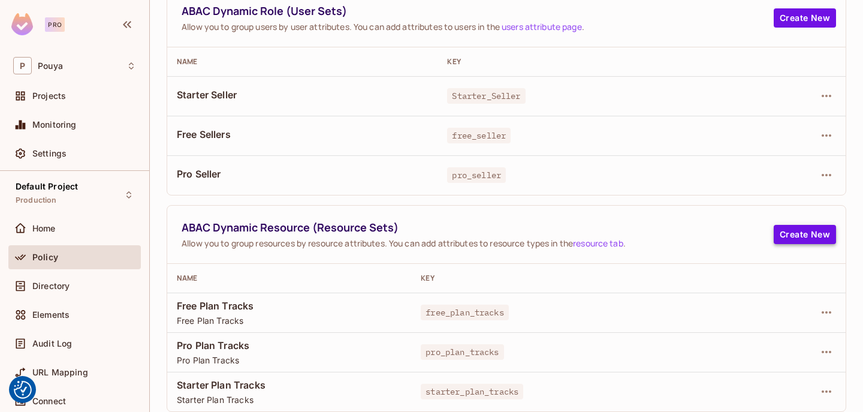
click at [791, 243] on button "Create New" at bounding box center [805, 234] width 62 height 19
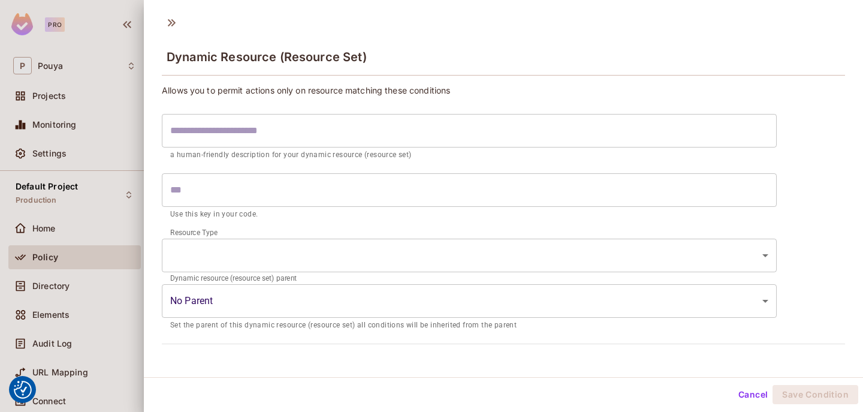
click at [493, 298] on body "We use cookies to enhance your browsing experience, serve personalized ads or c…" at bounding box center [431, 206] width 863 height 412
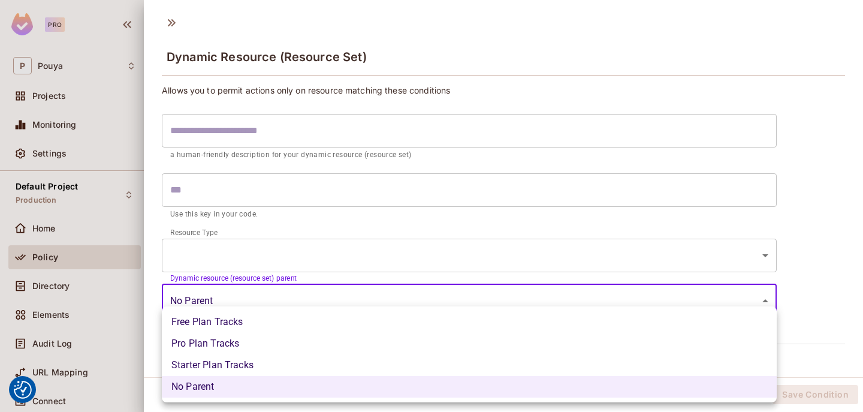
click at [447, 357] on li "Starter Plan Tracks" at bounding box center [469, 365] width 615 height 22
type input "**********"
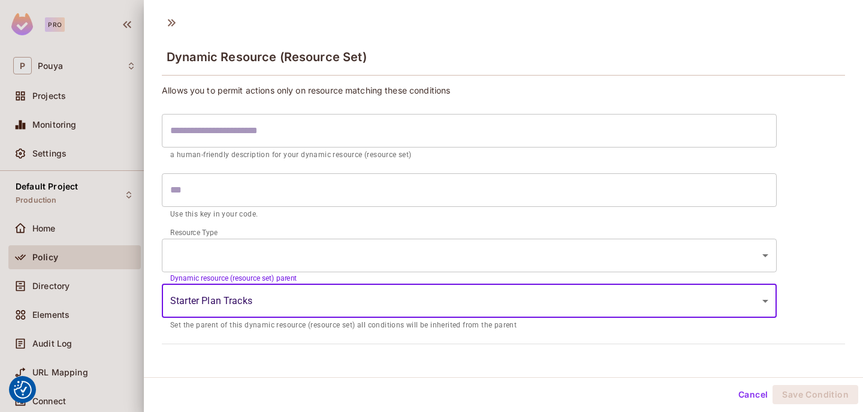
click at [476, 252] on body "We use cookies to enhance your browsing experience, serve personalized ads or c…" at bounding box center [431, 206] width 863 height 412
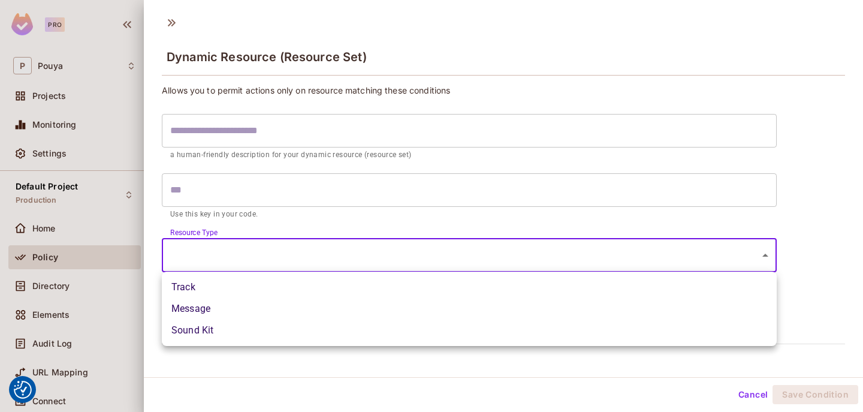
click at [466, 309] on li "Message" at bounding box center [469, 309] width 615 height 22
type input "*******"
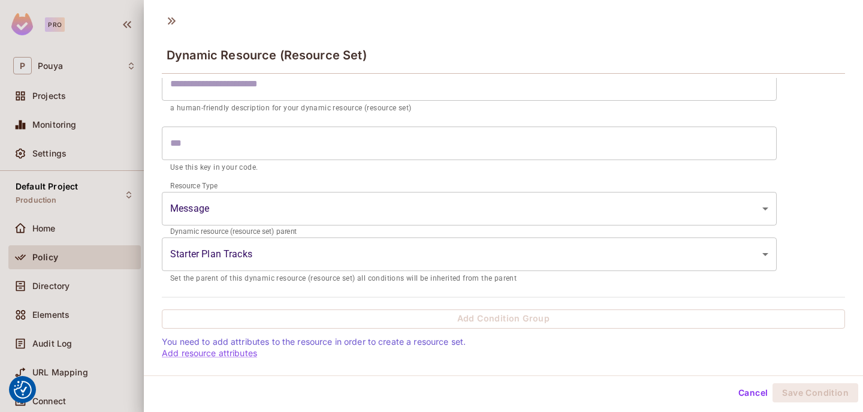
scroll to position [0, 0]
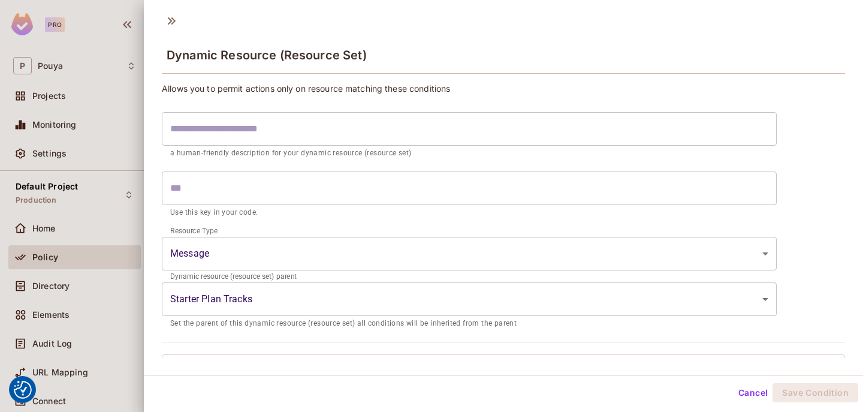
click at [89, 166] on div at bounding box center [431, 206] width 863 height 412
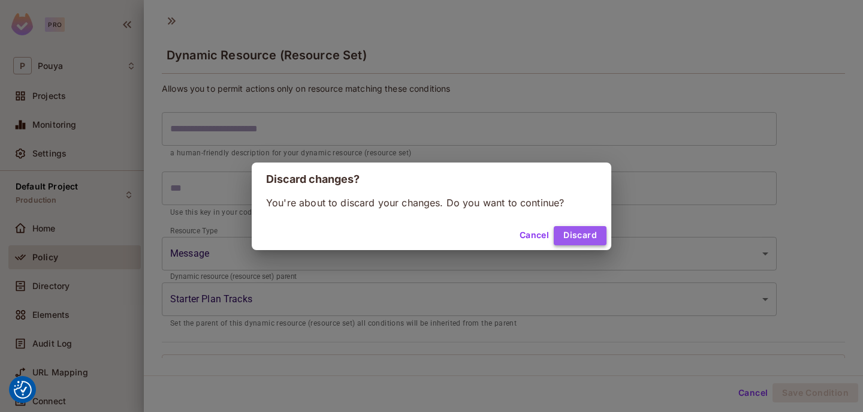
click at [579, 238] on button "Discard" at bounding box center [580, 235] width 53 height 19
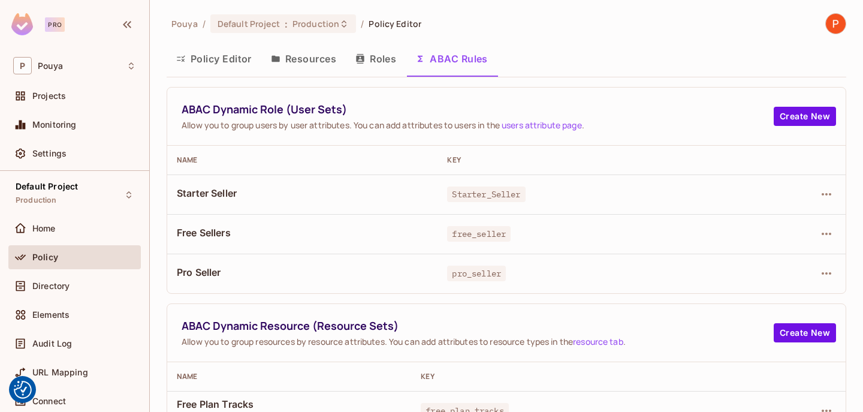
click at [303, 64] on button "Resources" at bounding box center [303, 59] width 84 height 30
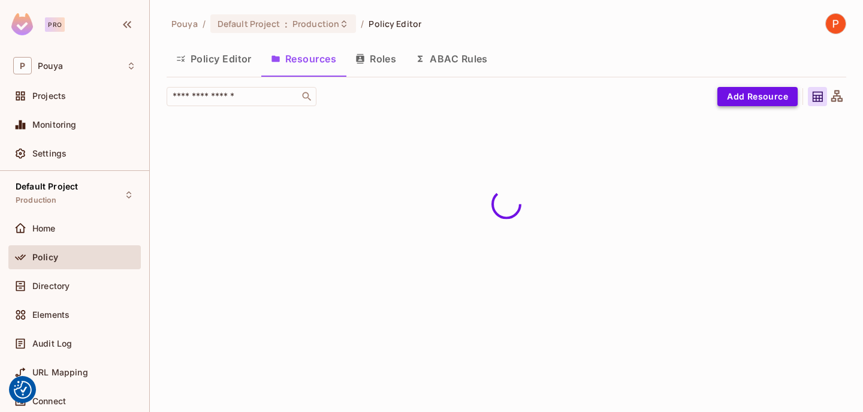
click at [777, 93] on button "Add Resource" at bounding box center [757, 96] width 80 height 19
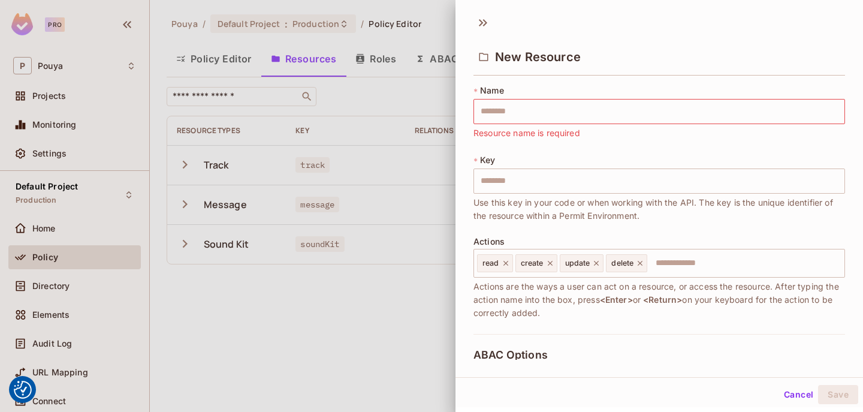
click at [375, 319] on div at bounding box center [431, 206] width 863 height 412
